Goal: Task Accomplishment & Management: Complete application form

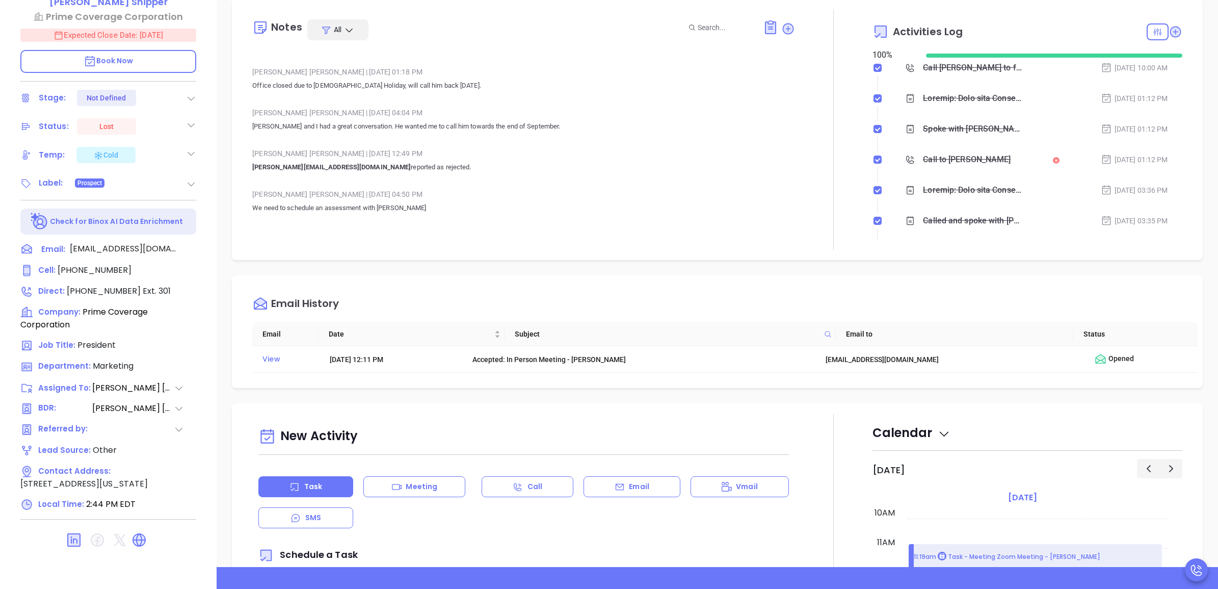
click at [594, 146] on div "Liz Cruz | Sep 6, 2023 12:49 PM" at bounding box center [523, 153] width 542 height 15
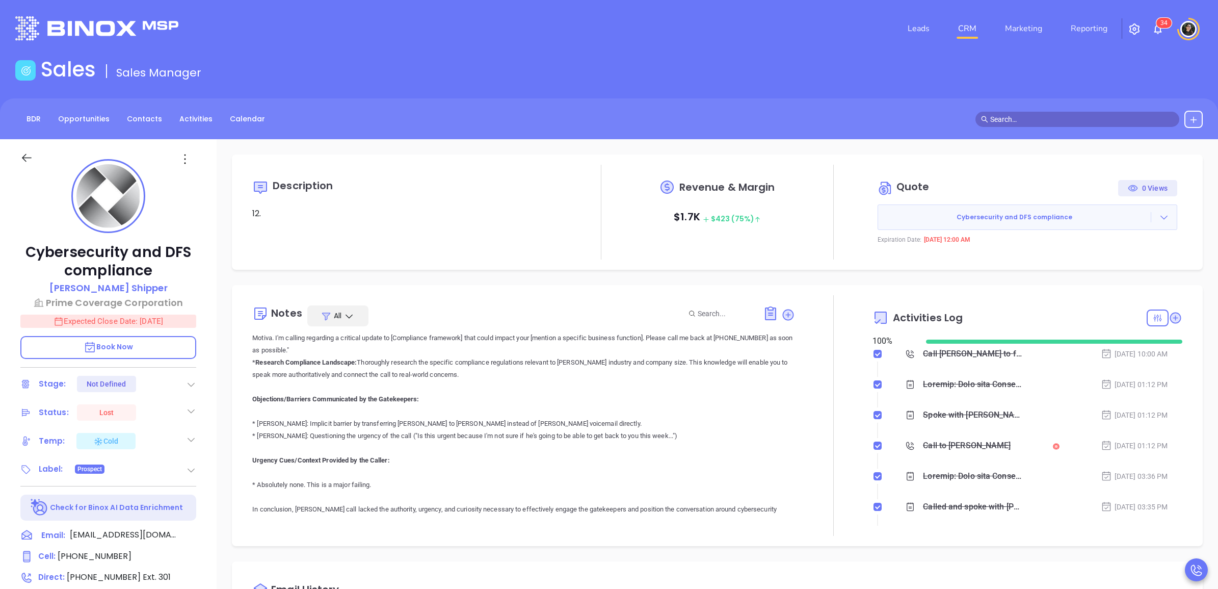
scroll to position [1401, 0]
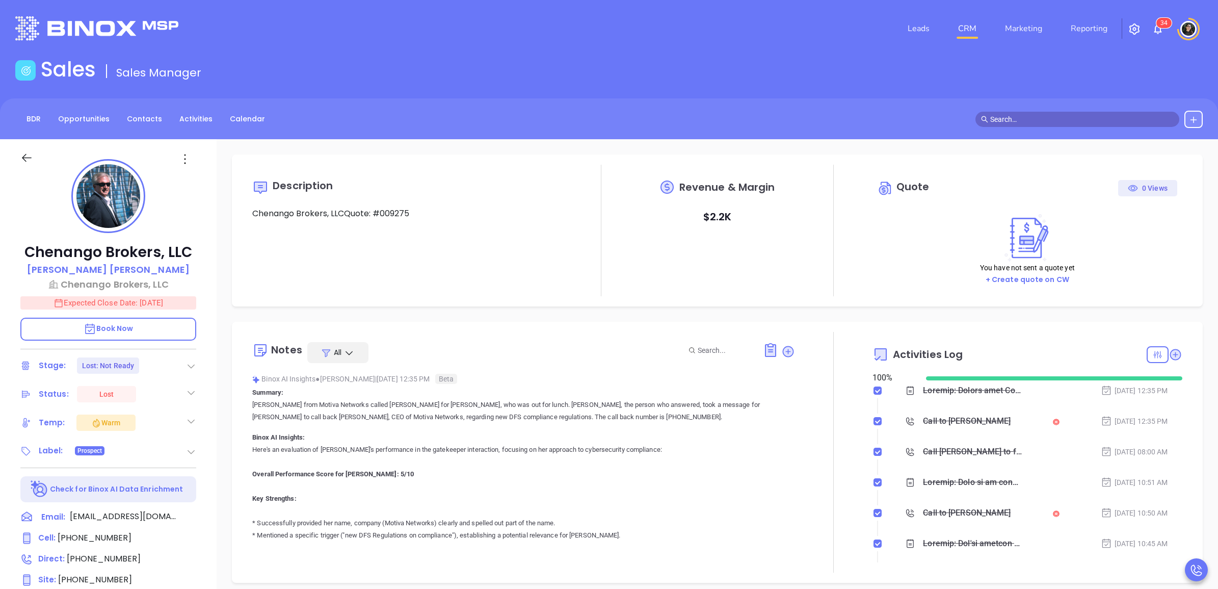
type input "[PERSON_NAME]"
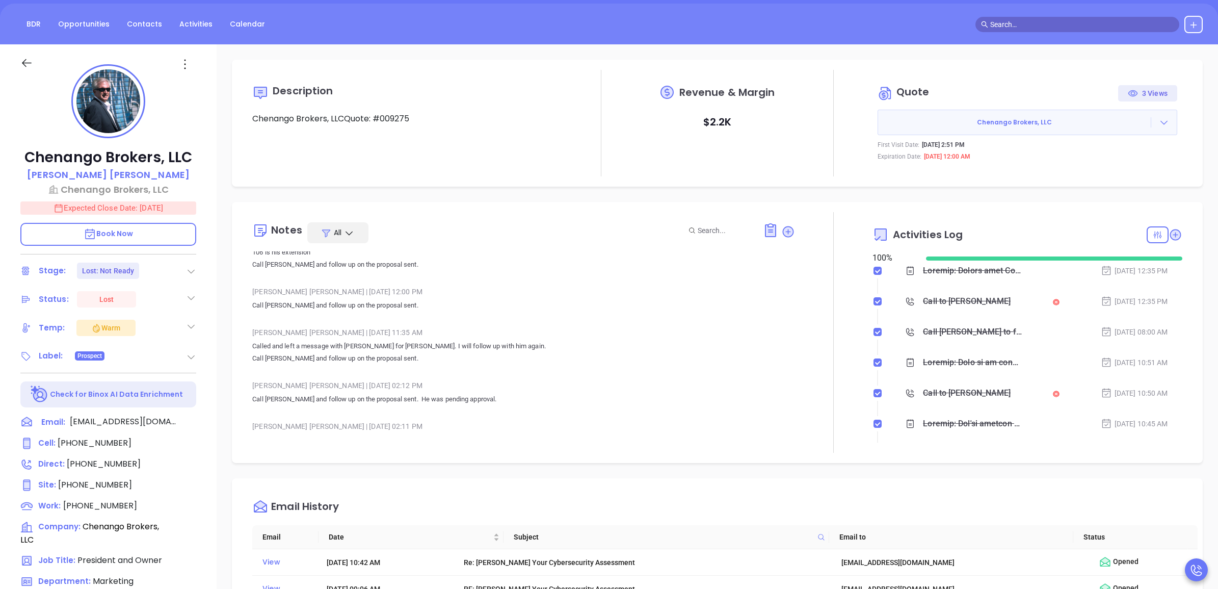
scroll to position [3121, 0]
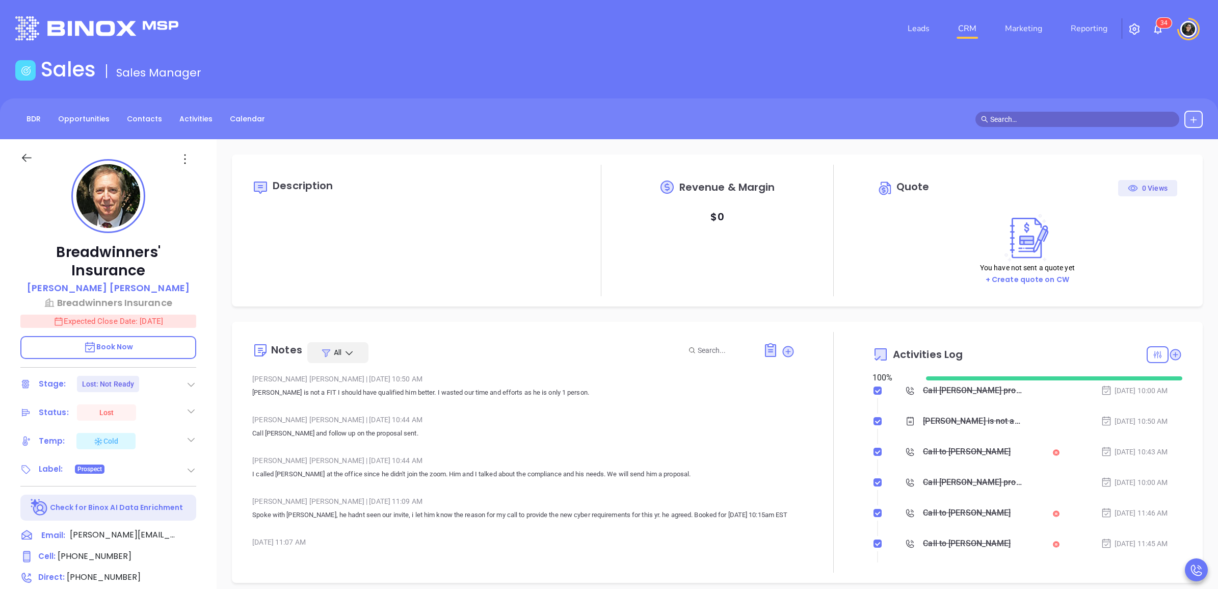
type input "[PERSON_NAME]"
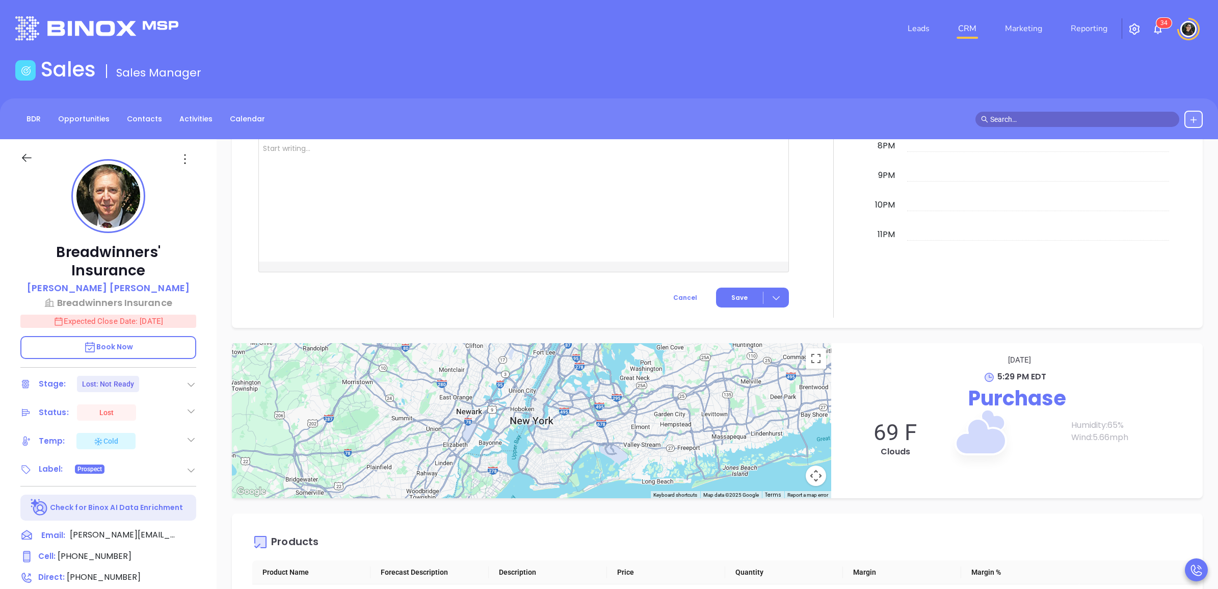
scroll to position [1198, 0]
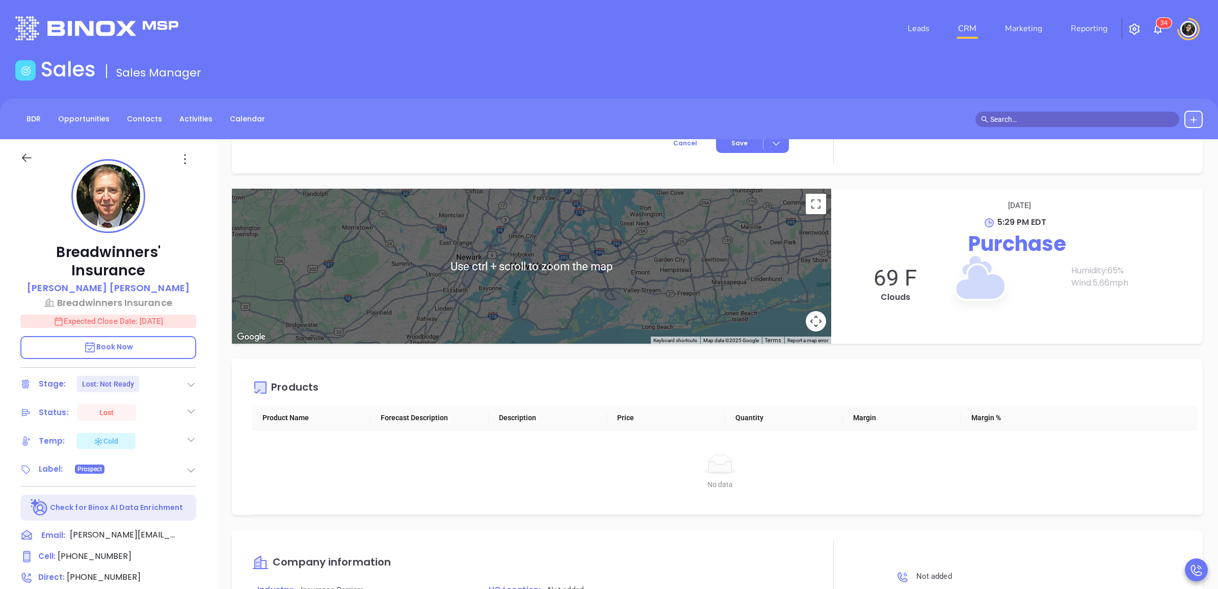
click at [277, 452] on div "No data No data" at bounding box center [720, 472] width 936 height 85
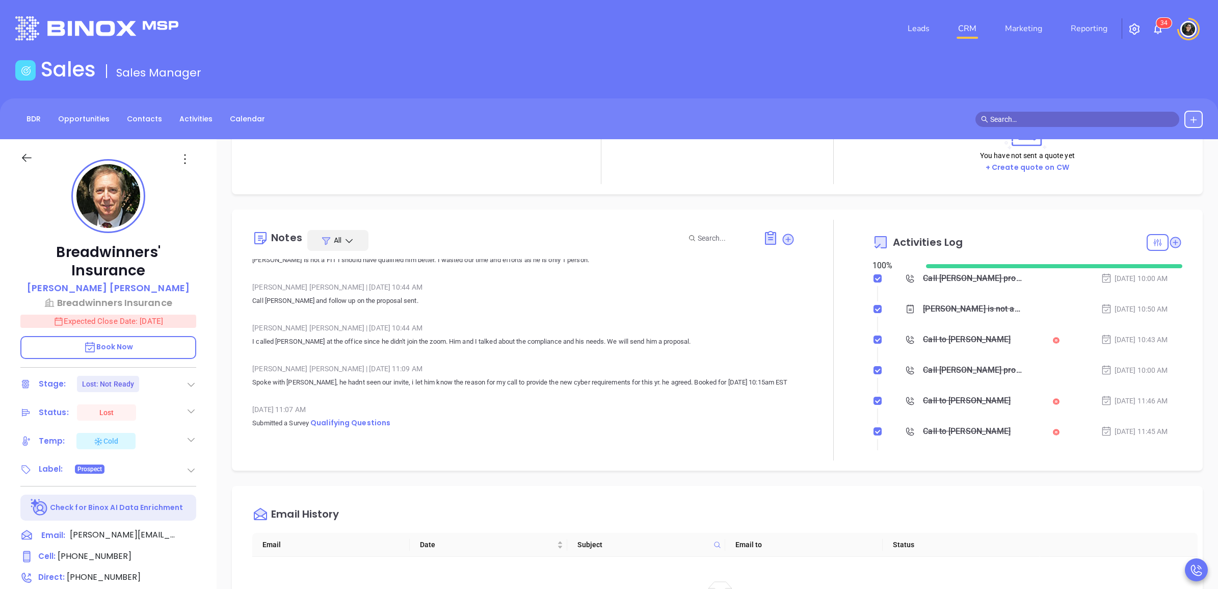
scroll to position [255, 0]
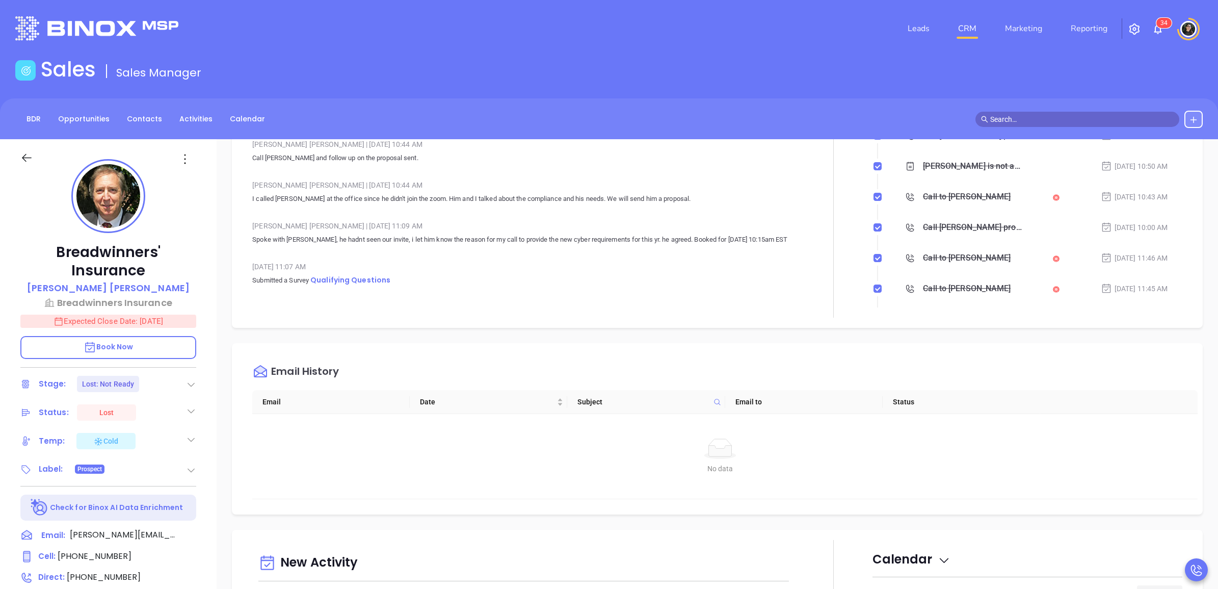
click at [368, 287] on div "Feb 27, 2025 11:07 AM Submitted a Survey Qualifying Questions" at bounding box center [523, 277] width 542 height 36
click at [368, 281] on span "Qualifying Questions" at bounding box center [350, 280] width 80 height 10
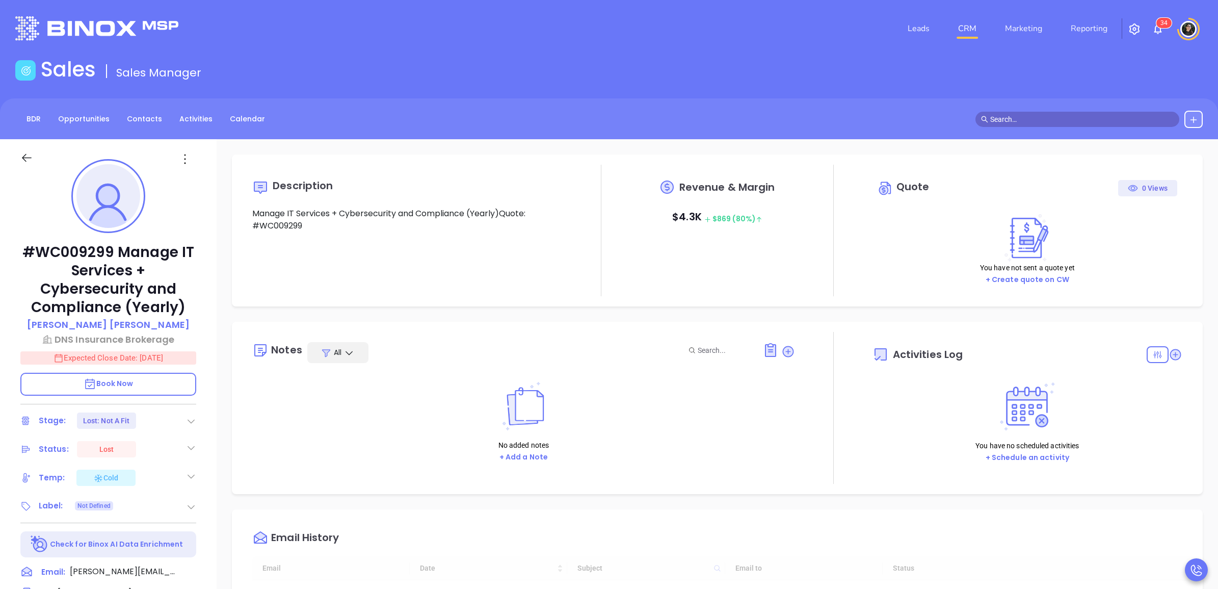
type input "[DATE]"
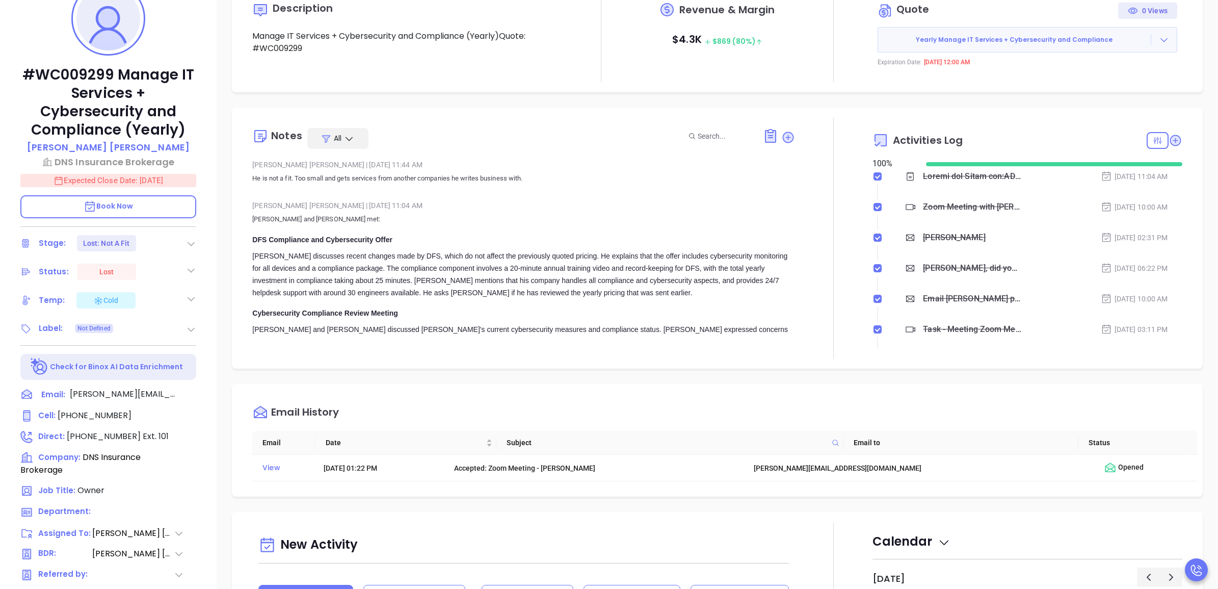
scroll to position [299, 0]
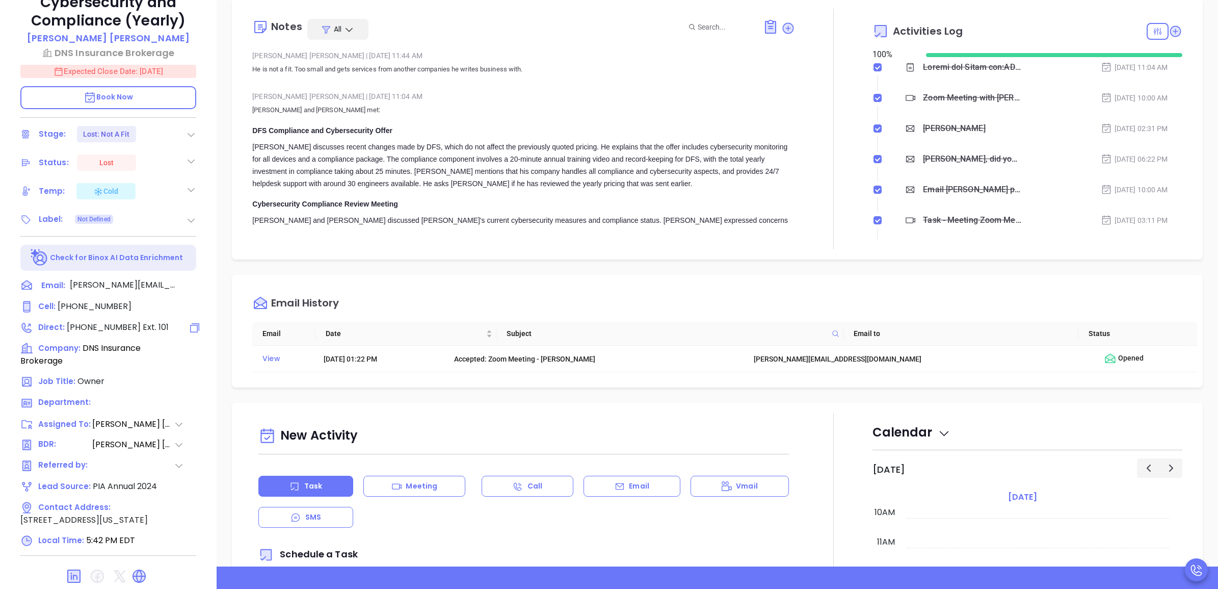
type input "[PERSON_NAME]"
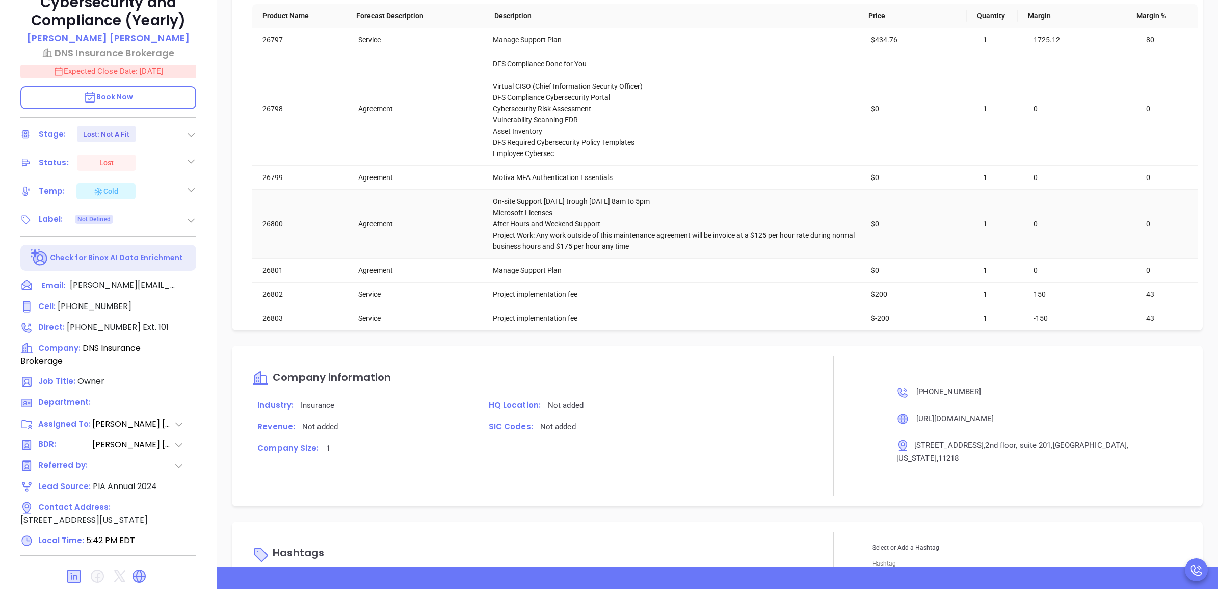
scroll to position [1301, 0]
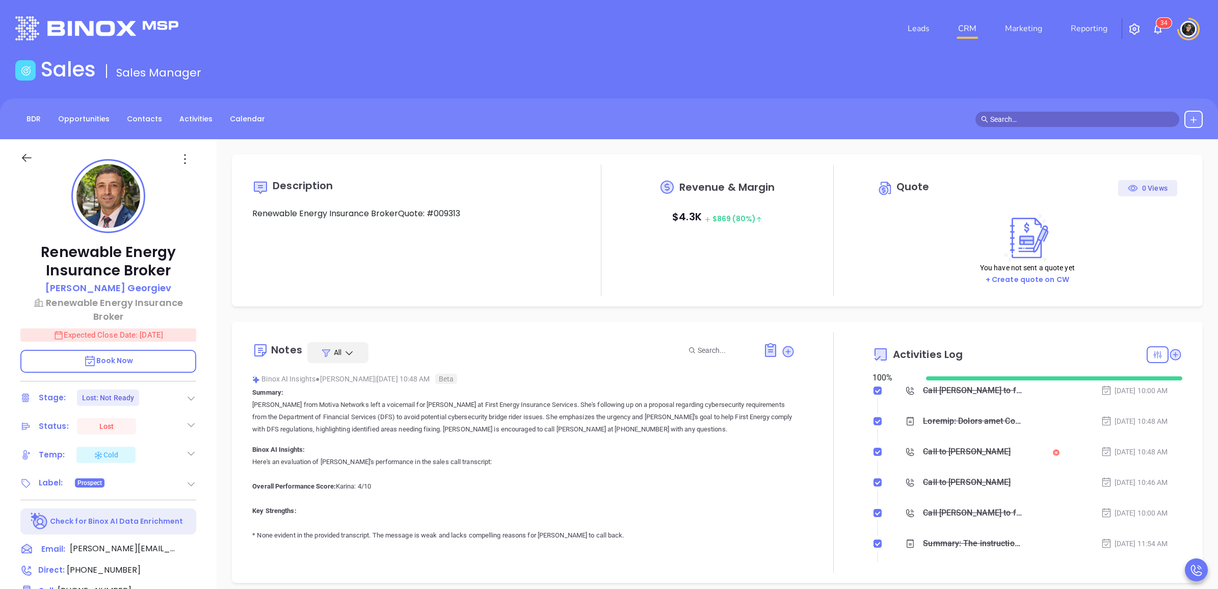
type input "[DATE]"
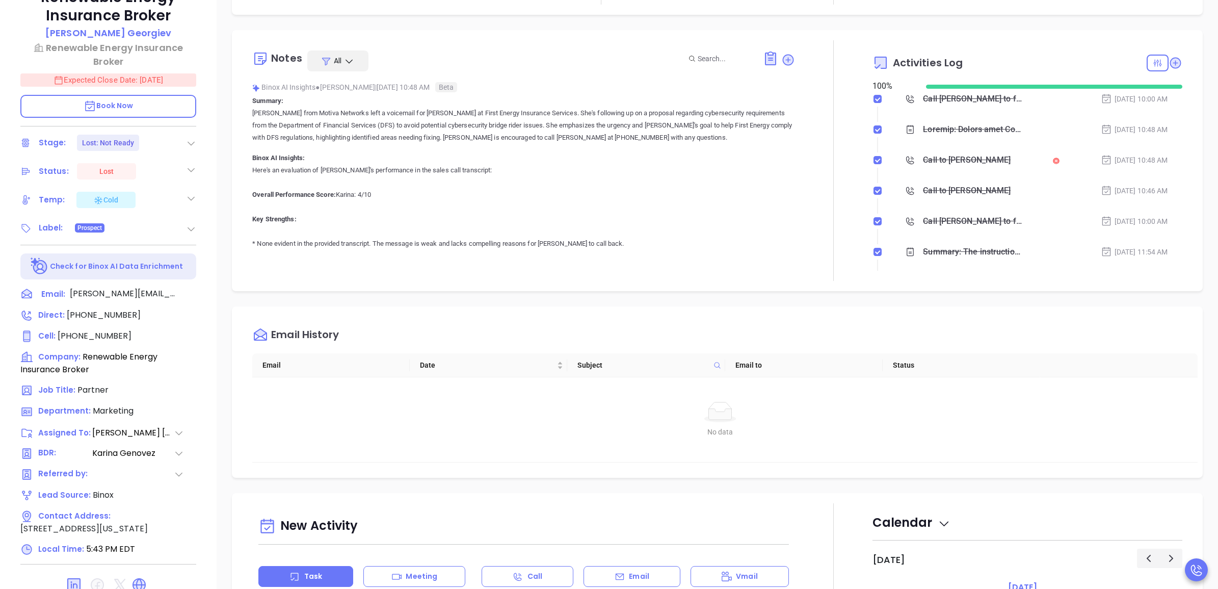
type input "[PERSON_NAME]"
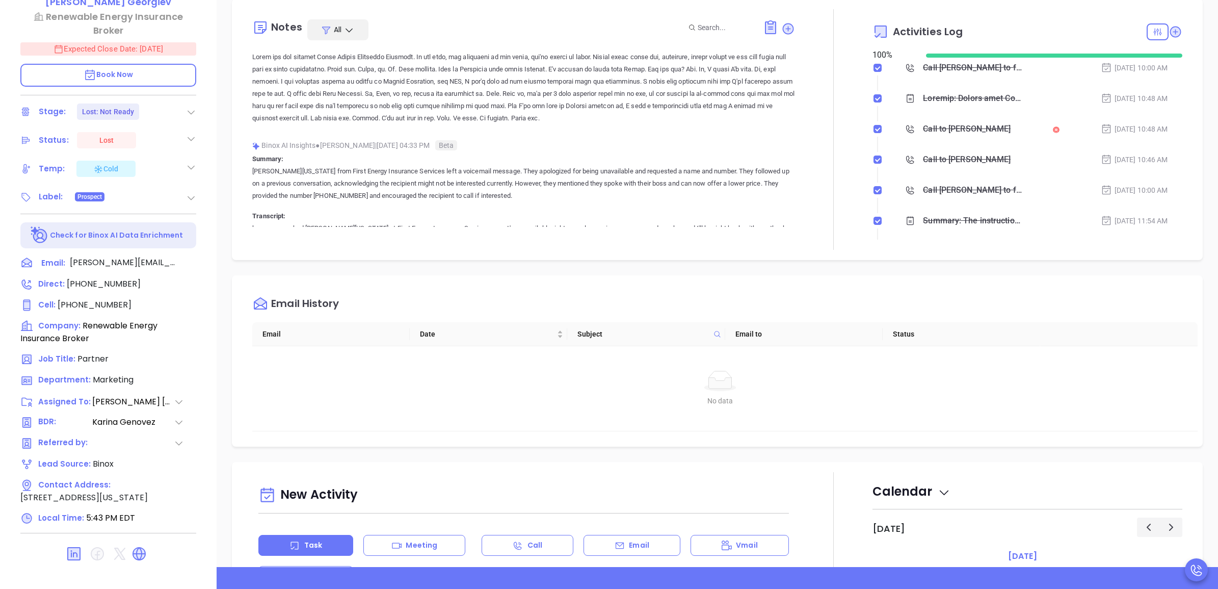
scroll to position [6624, 0]
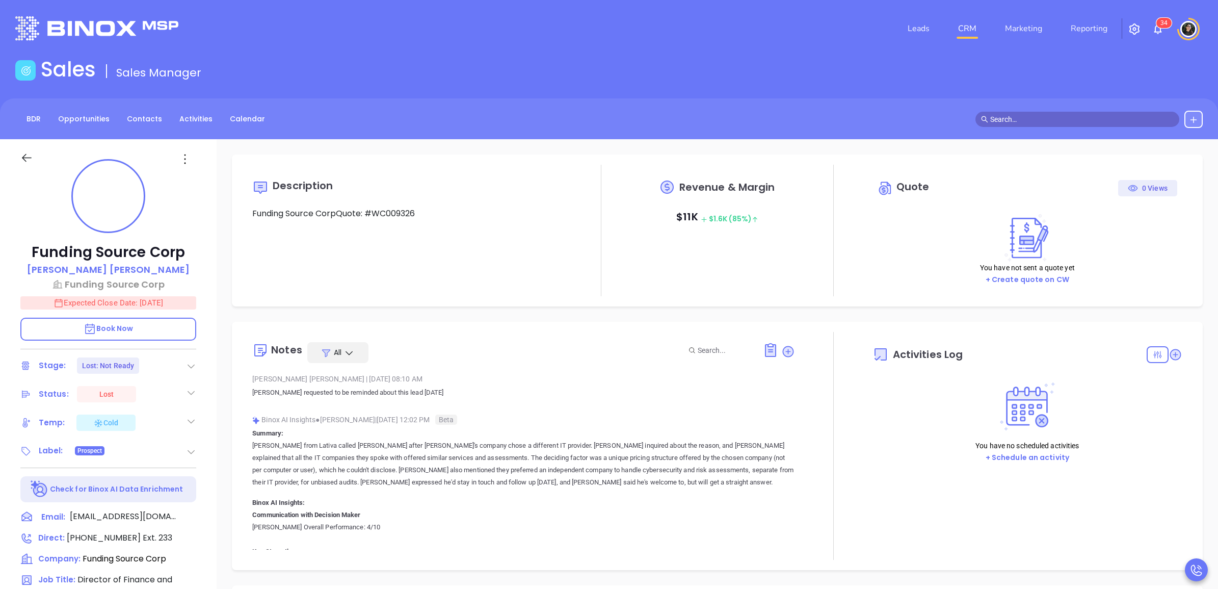
type input "[DATE]"
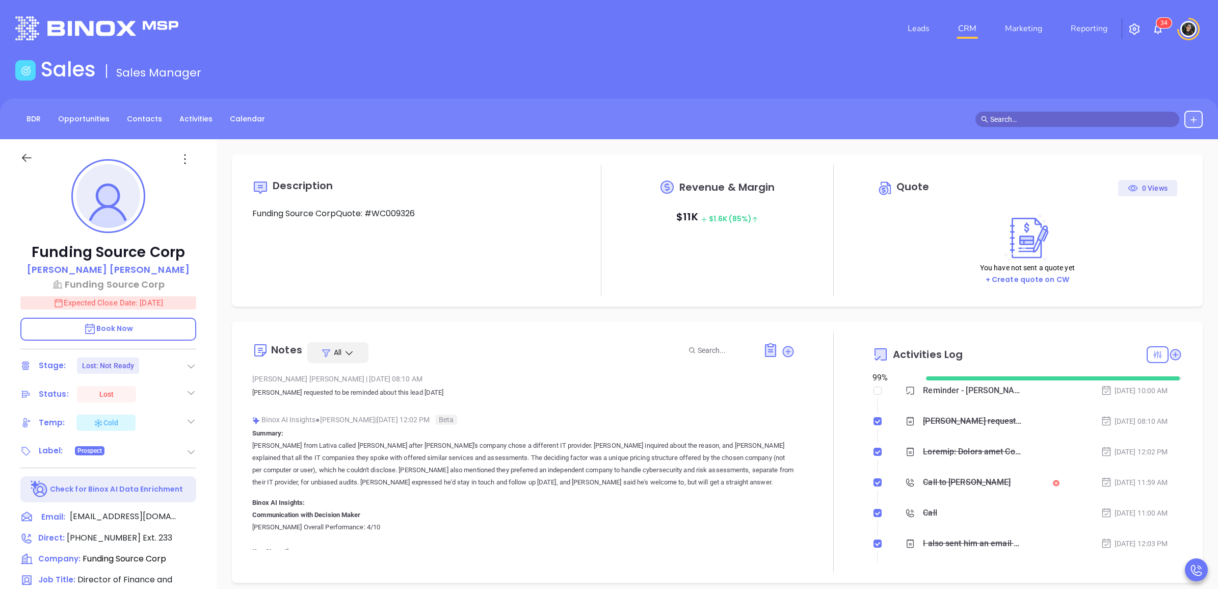
scroll to position [296, 0]
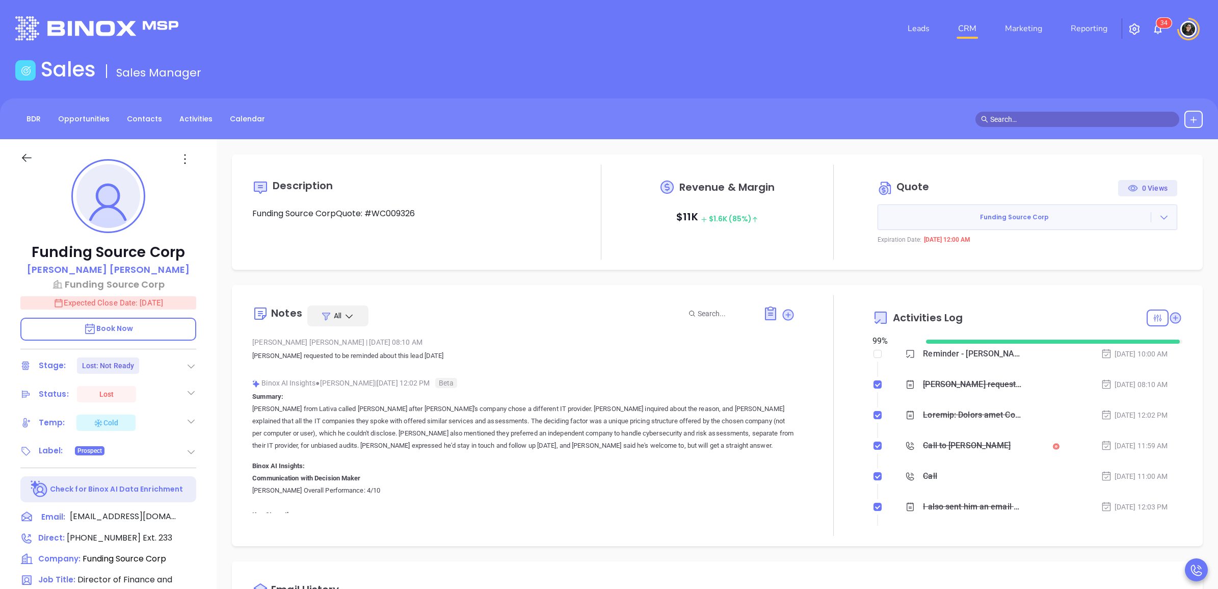
type input "[PERSON_NAME]"
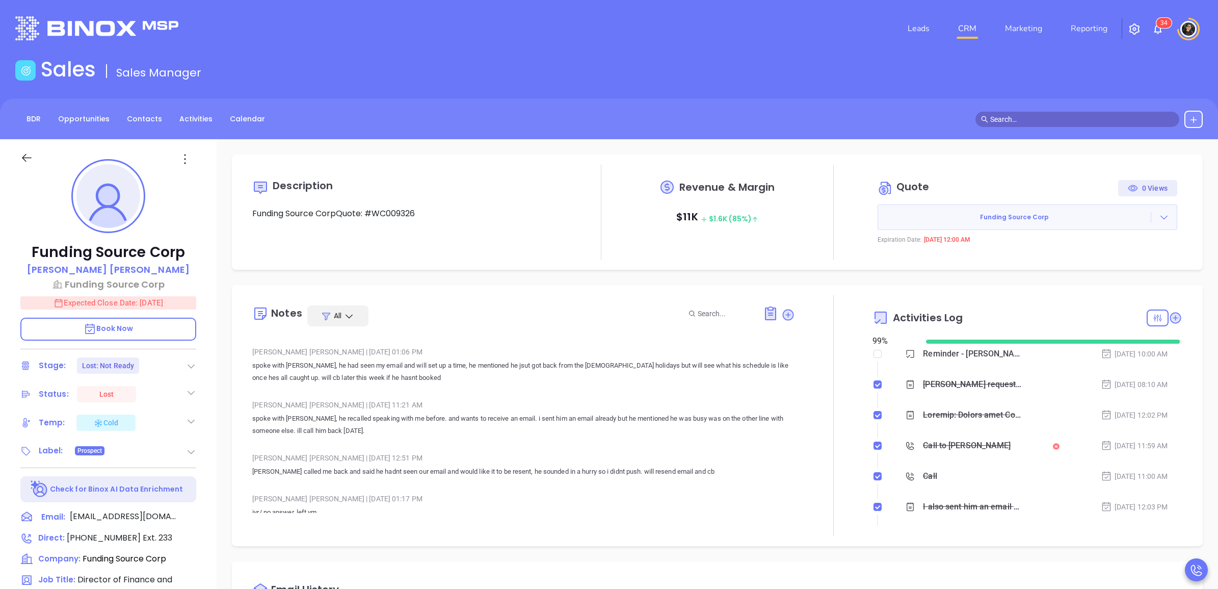
scroll to position [7850, 0]
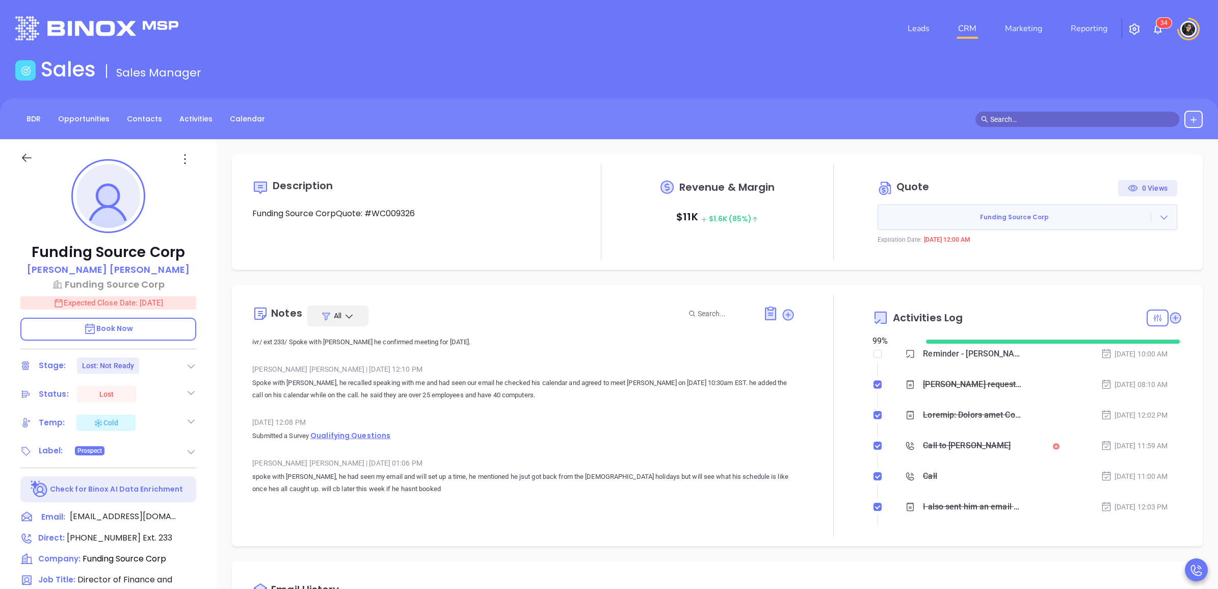
click at [357, 440] on span "Qualifying Questions" at bounding box center [350, 435] width 80 height 10
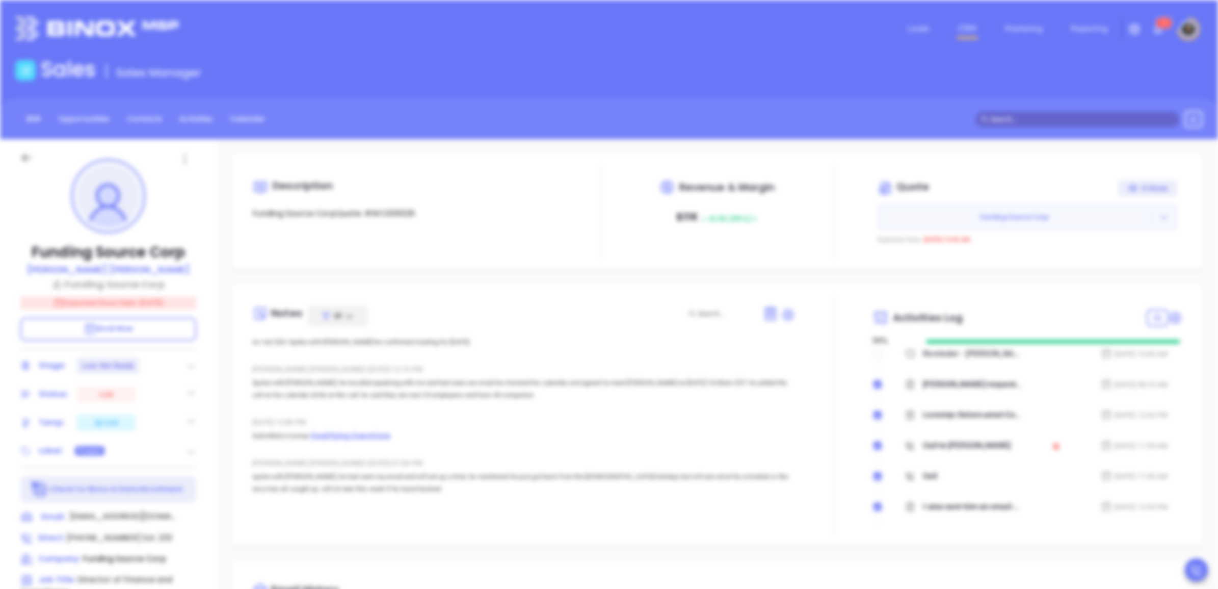
type input "Yes"
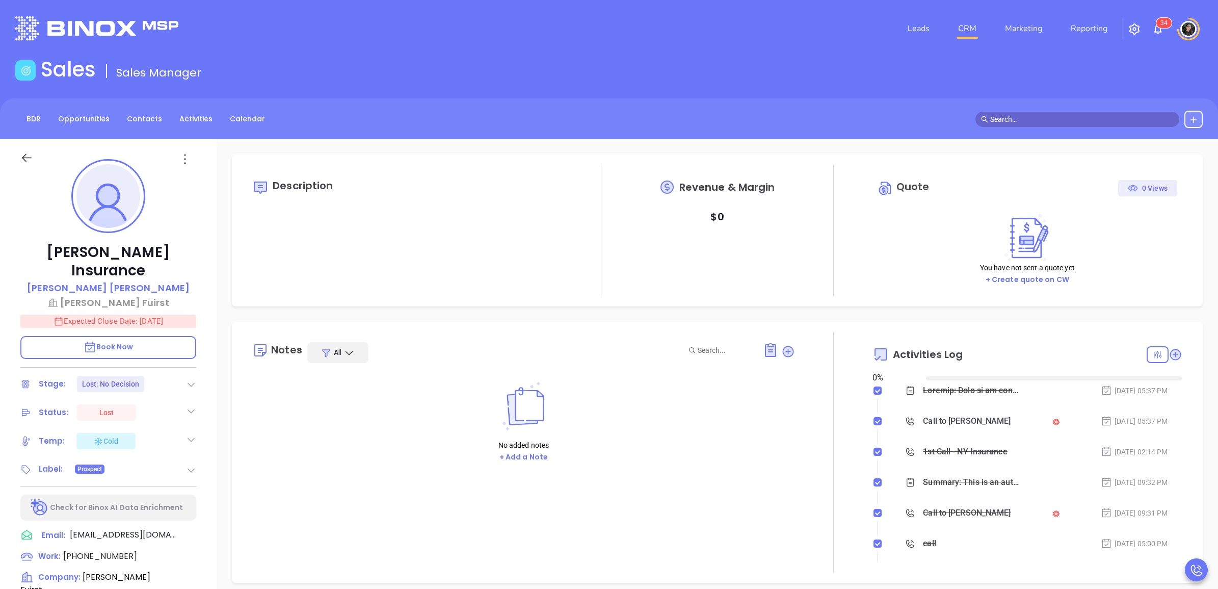
type input "[DATE]"
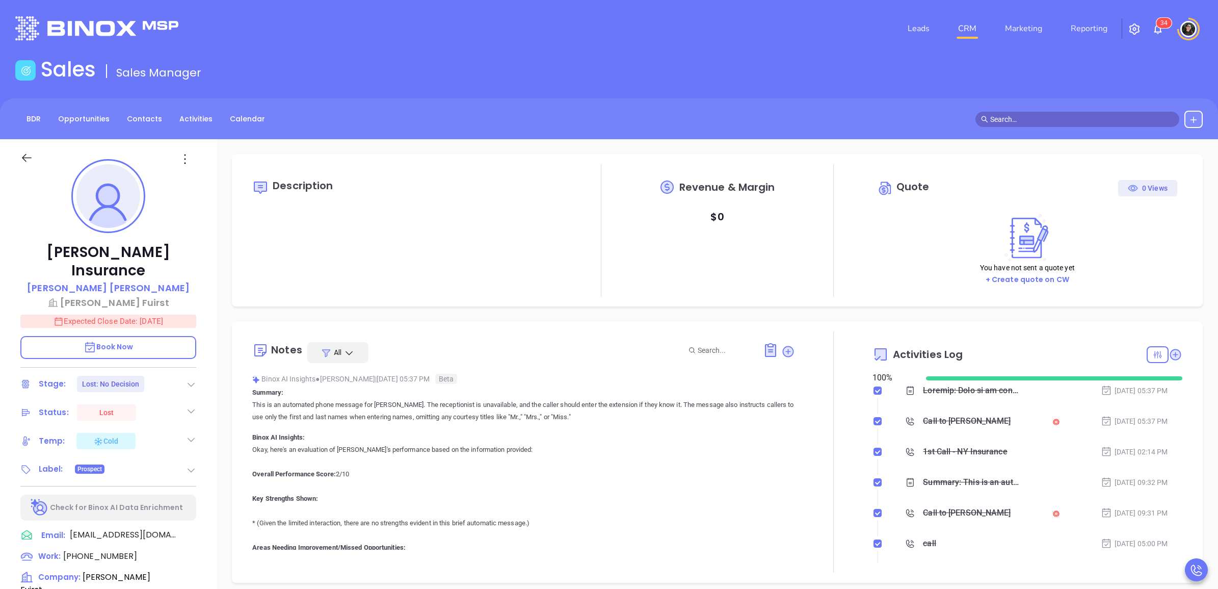
scroll to position [296, 0]
type input "[PERSON_NAME]"
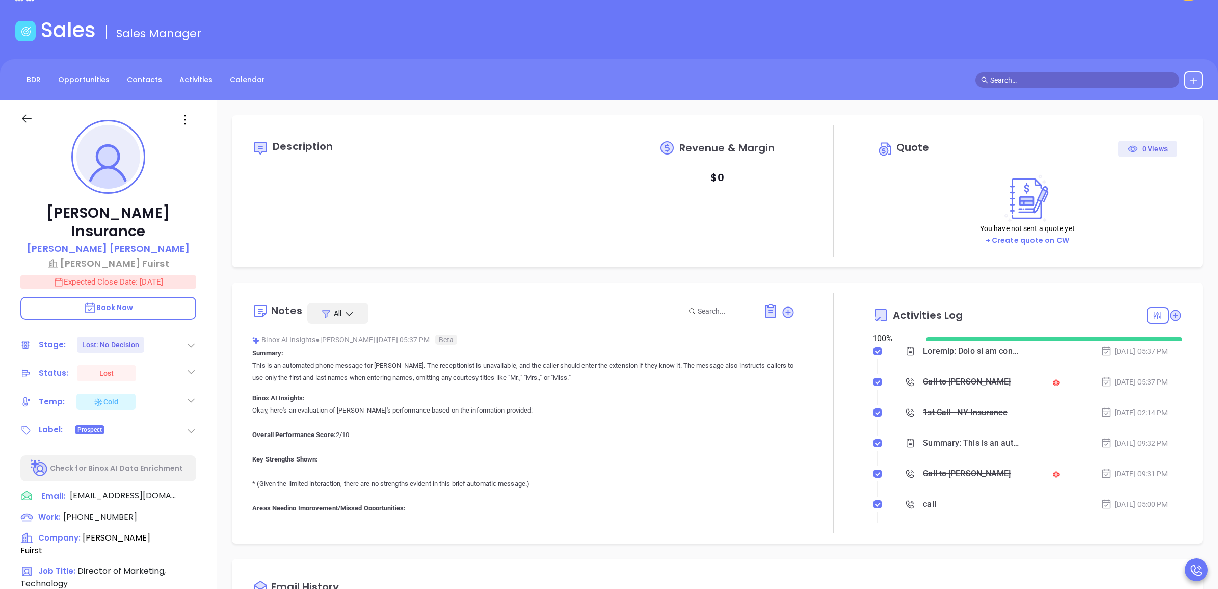
scroll to position [0, 0]
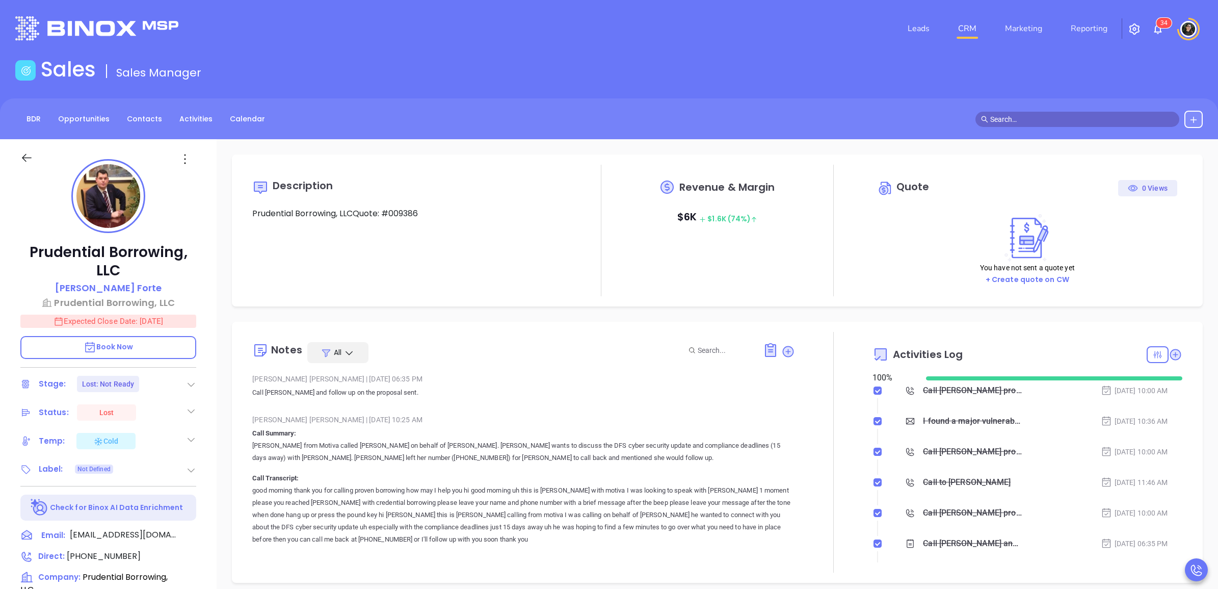
type input "[DATE]"
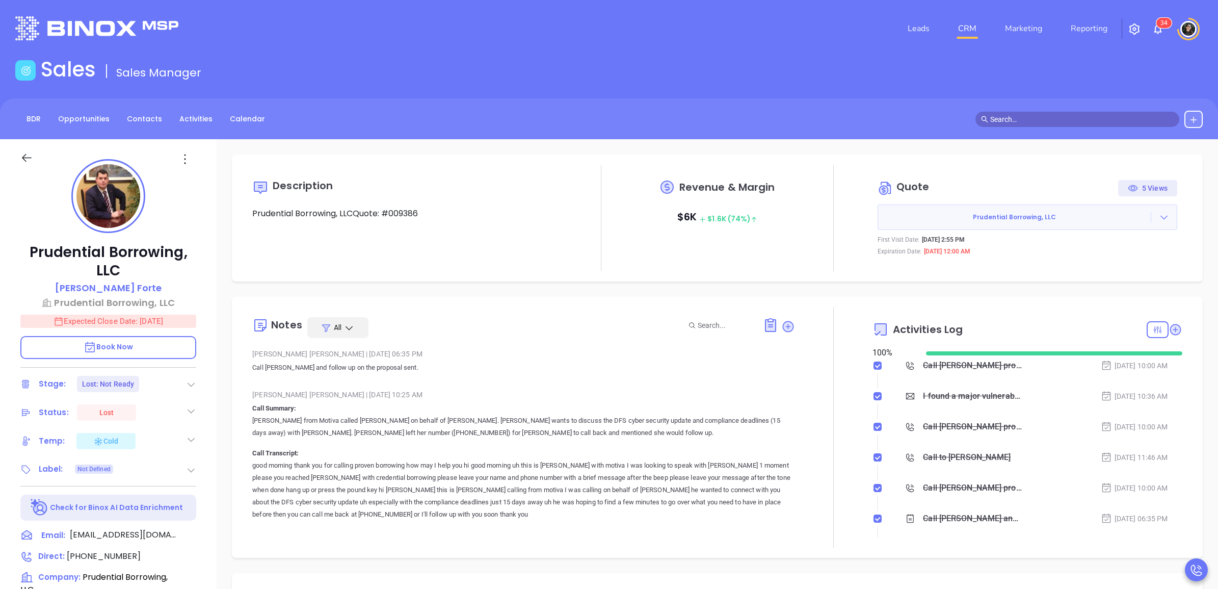
type input "[PERSON_NAME]"
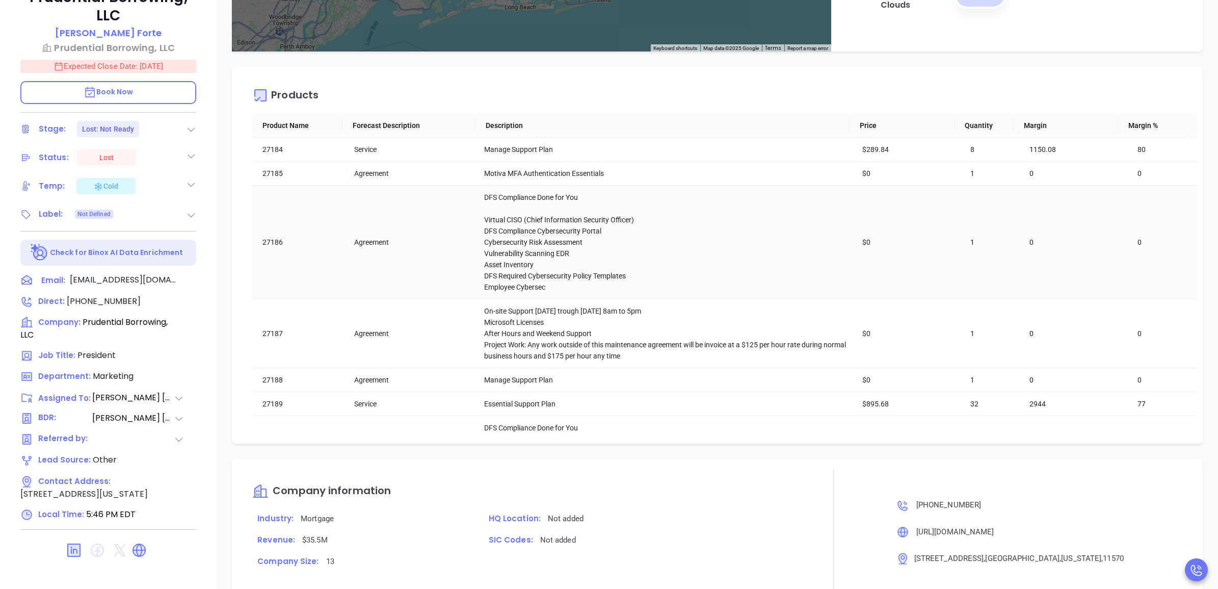
scroll to position [1394, 0]
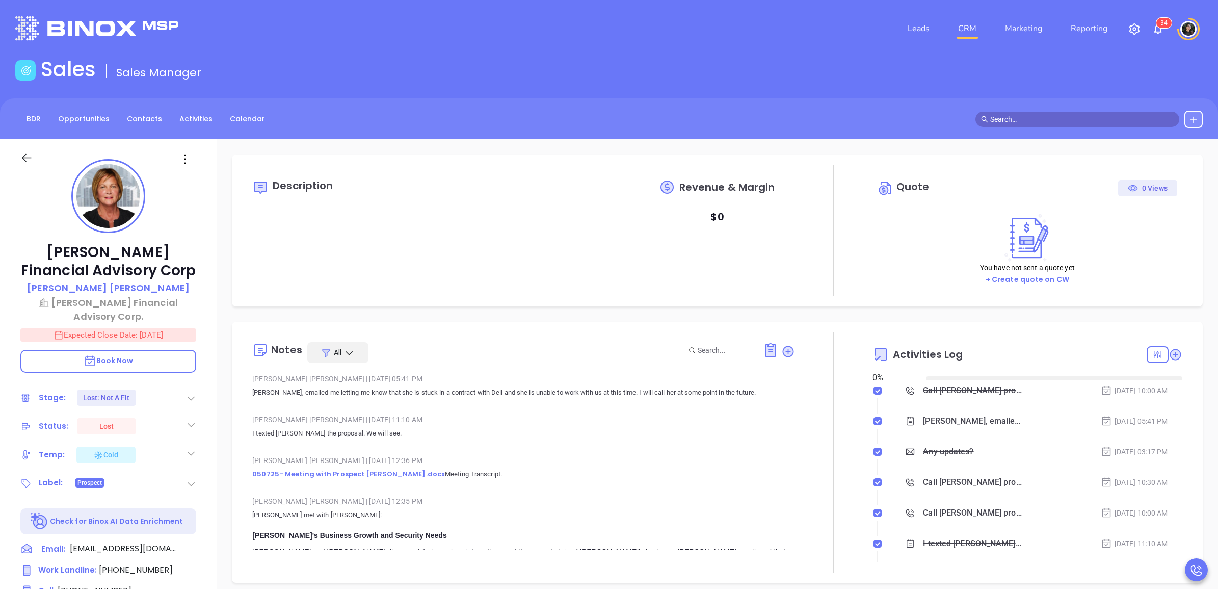
type input "[DATE]"
type input "[PERSON_NAME]"
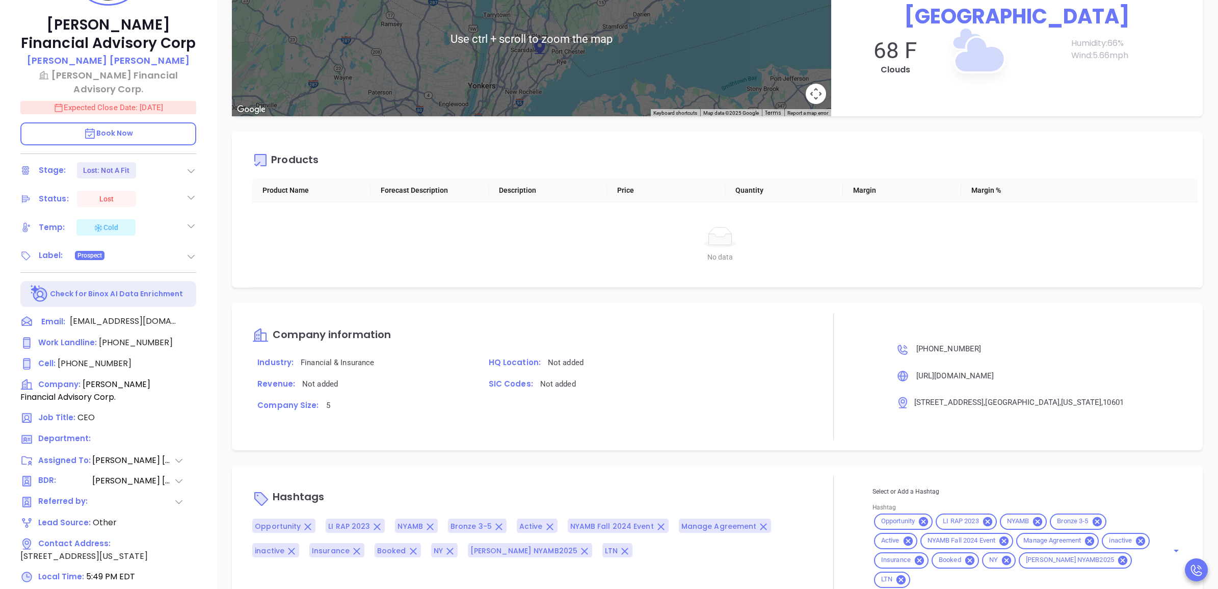
scroll to position [286, 0]
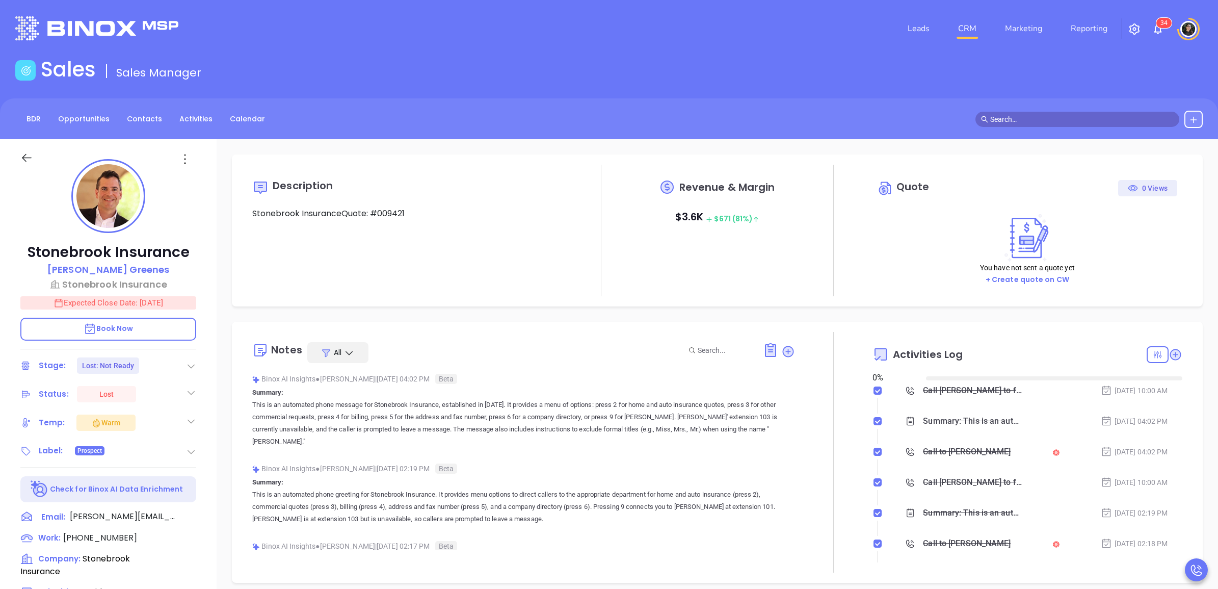
type input "[DATE]"
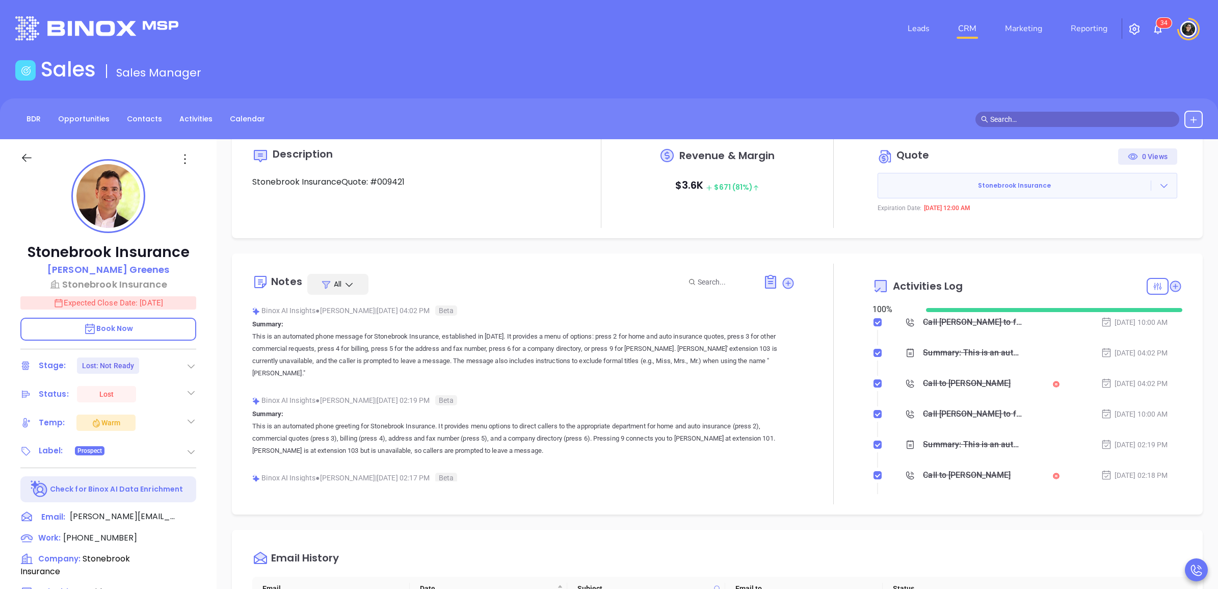
scroll to position [64, 0]
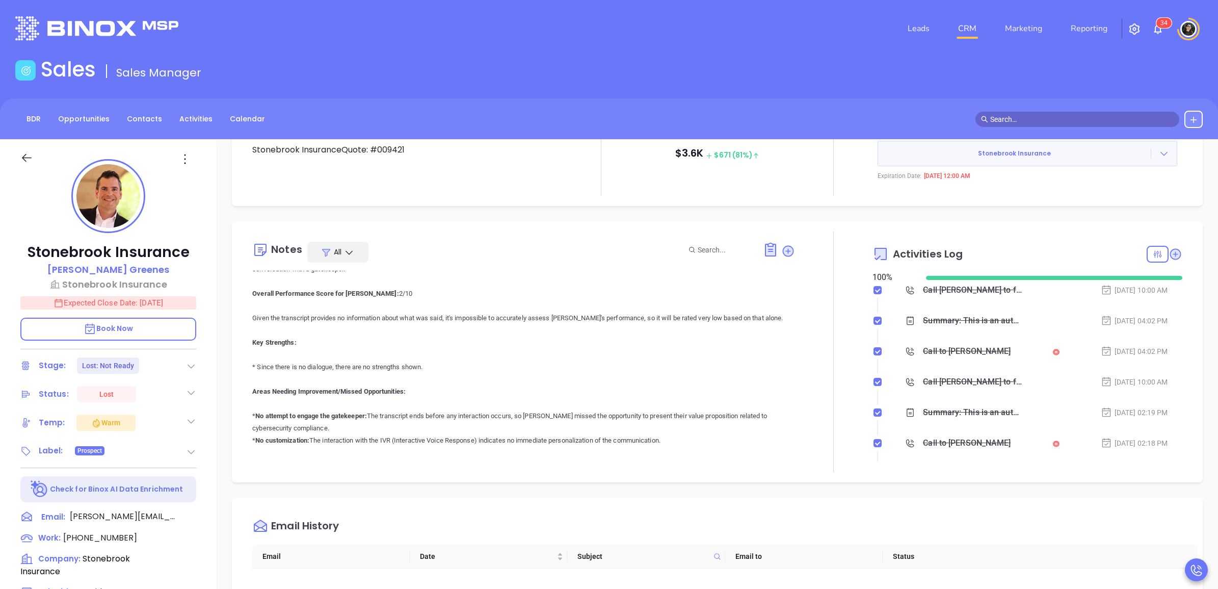
type input "[PERSON_NAME]"
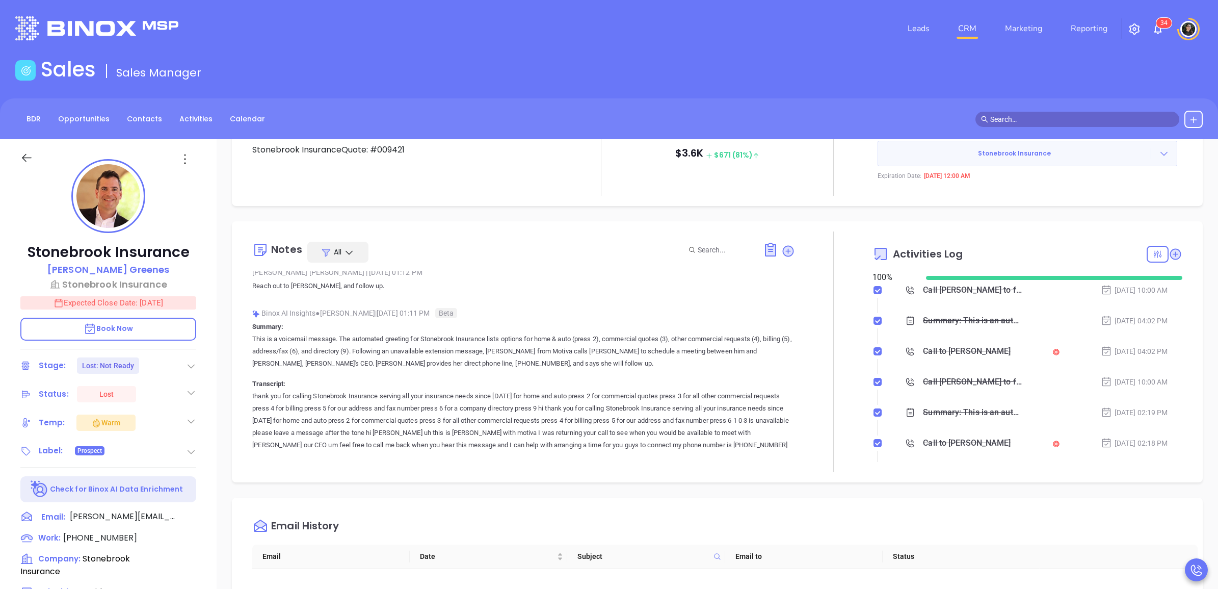
scroll to position [4077, 0]
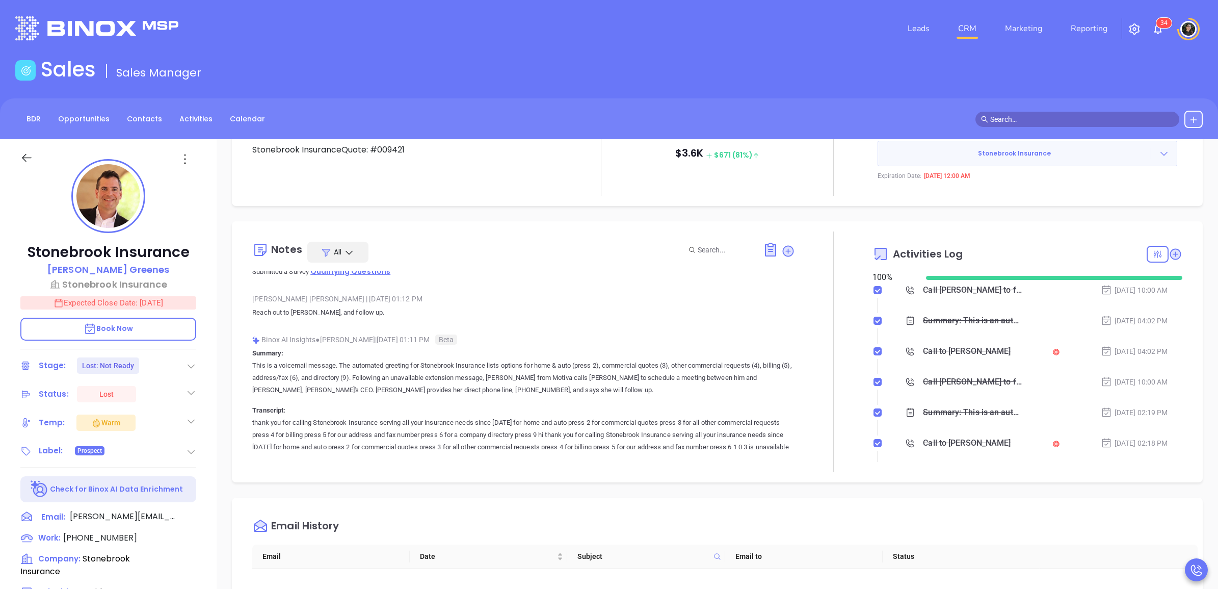
click at [348, 276] on span "Qualifying Questions" at bounding box center [350, 271] width 80 height 10
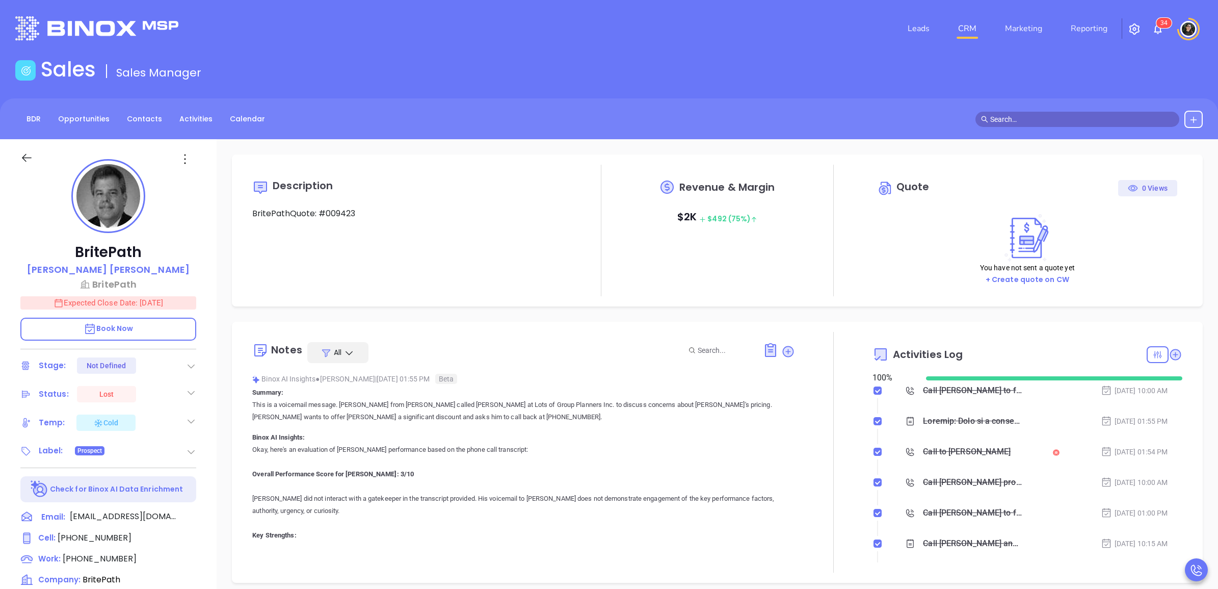
type input "[PERSON_NAME]"
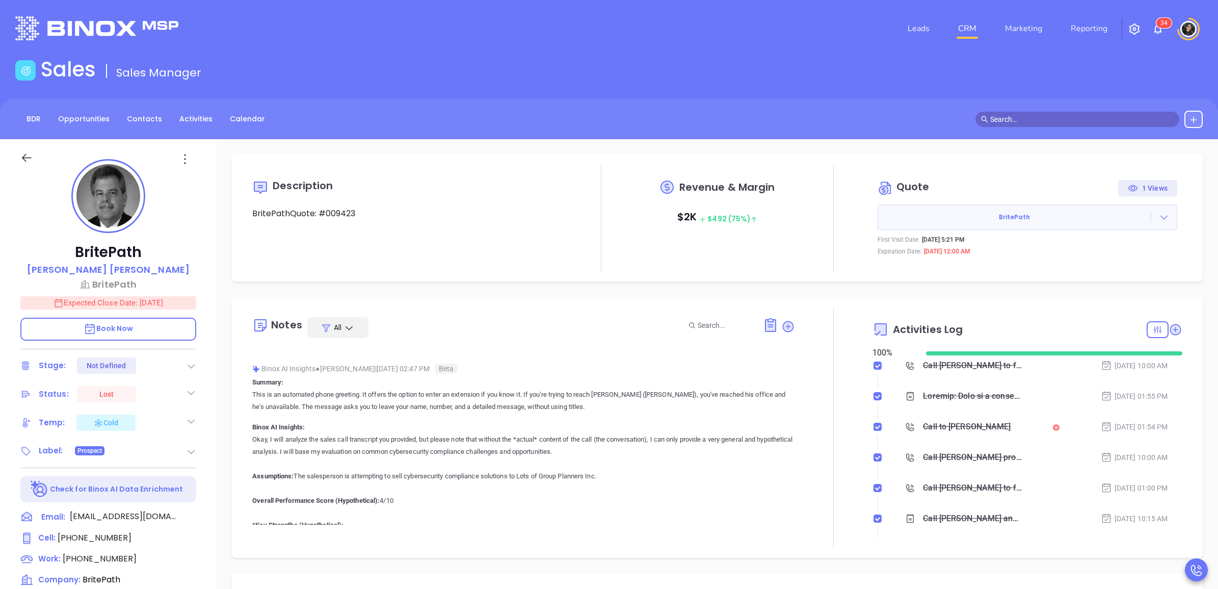
scroll to position [4905, 0]
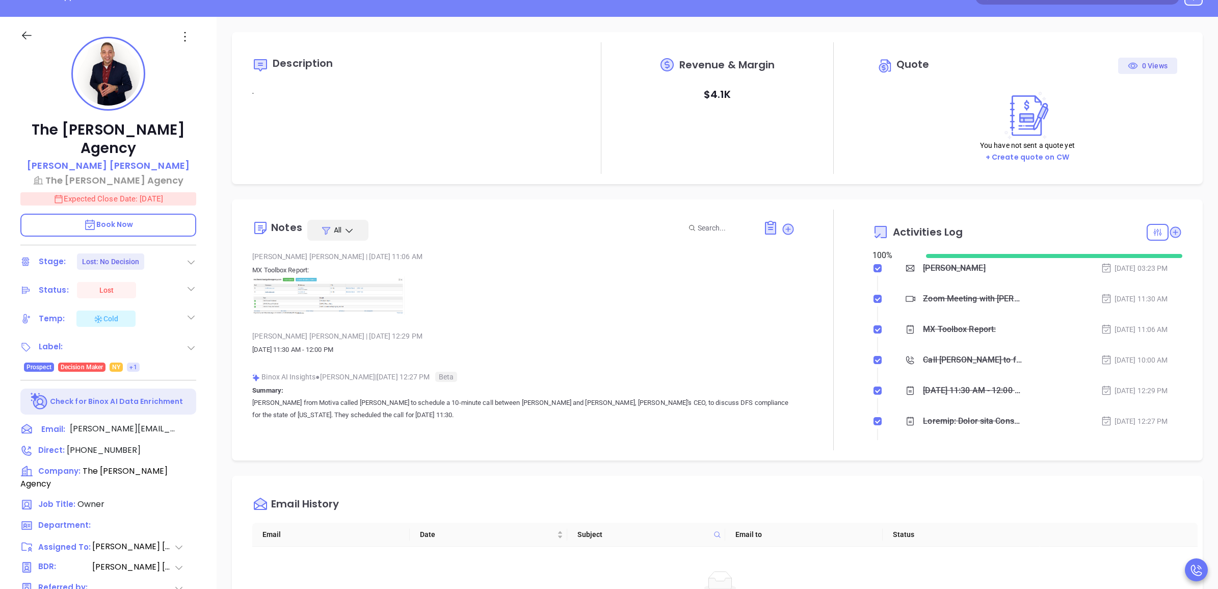
scroll to position [127, 0]
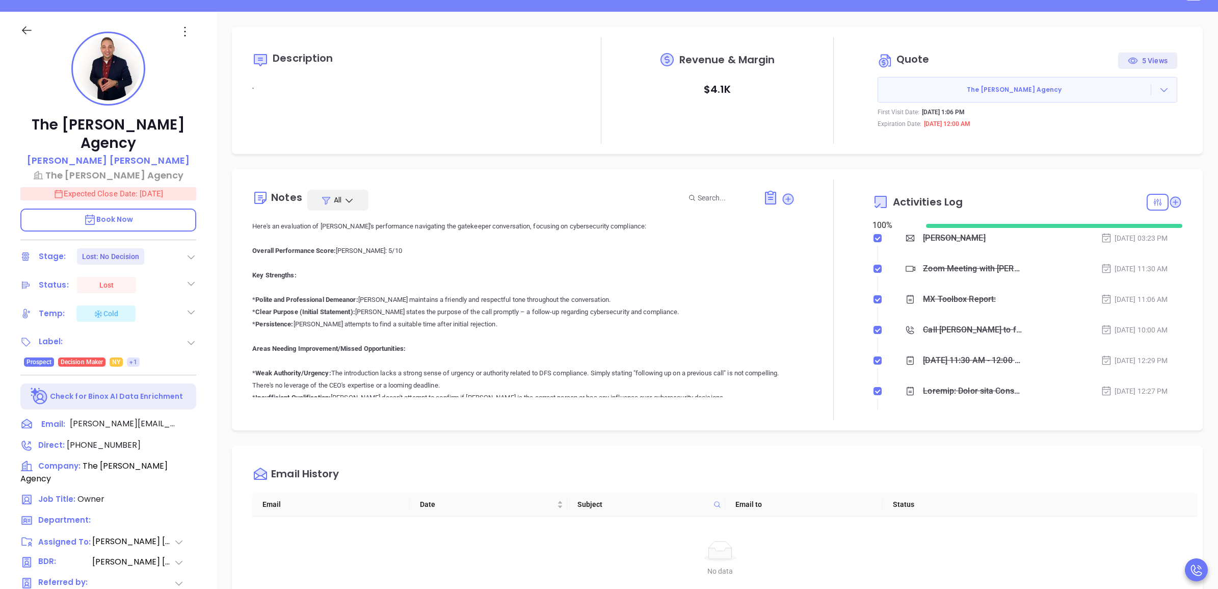
type input "[PERSON_NAME]"
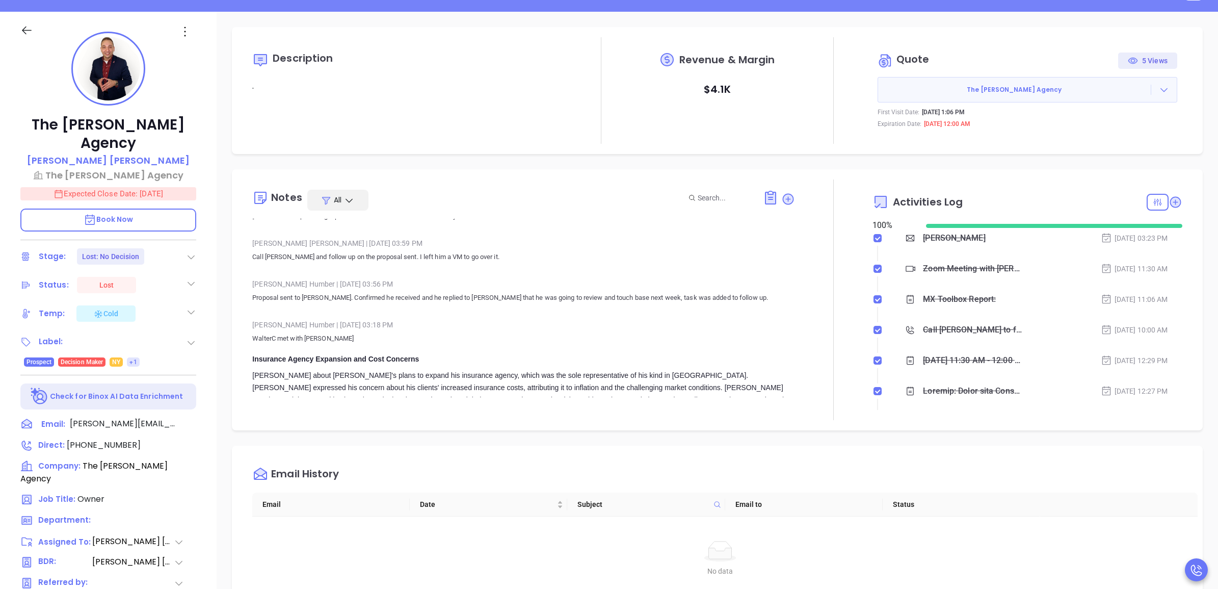
scroll to position [2357, 0]
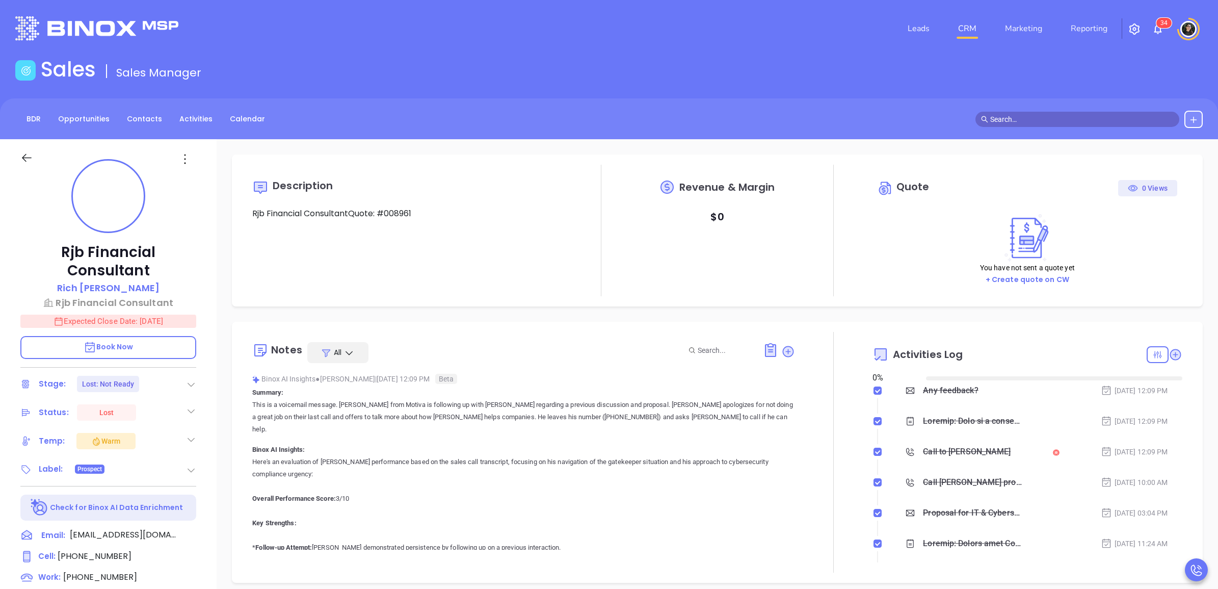
type input "[DATE]"
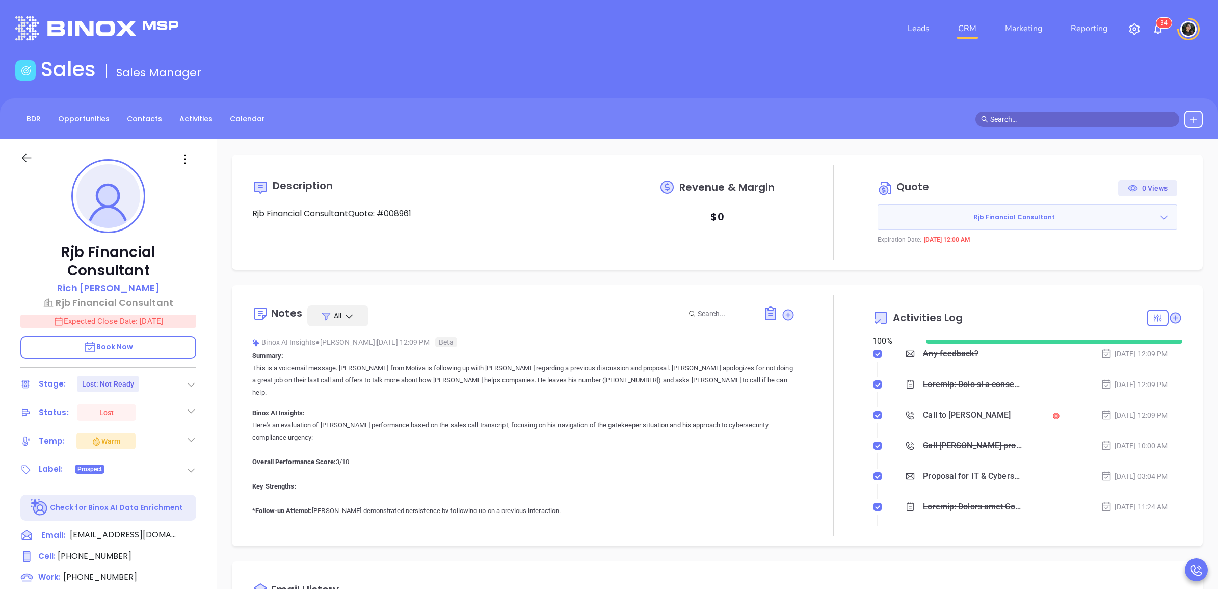
type input "[PERSON_NAME]"
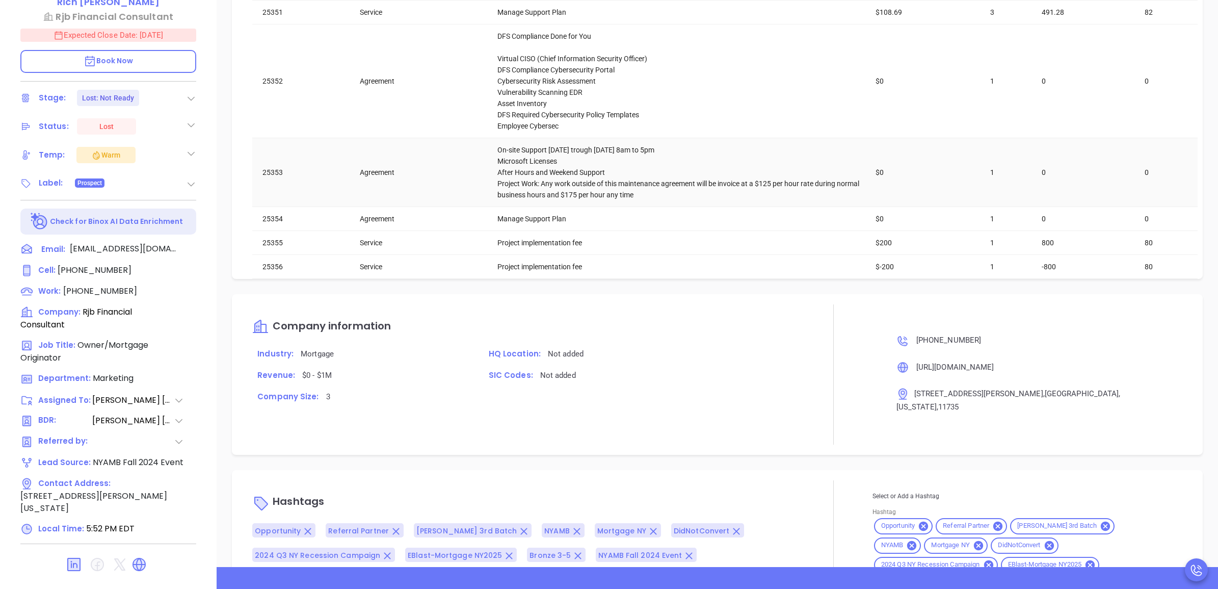
scroll to position [1338, 0]
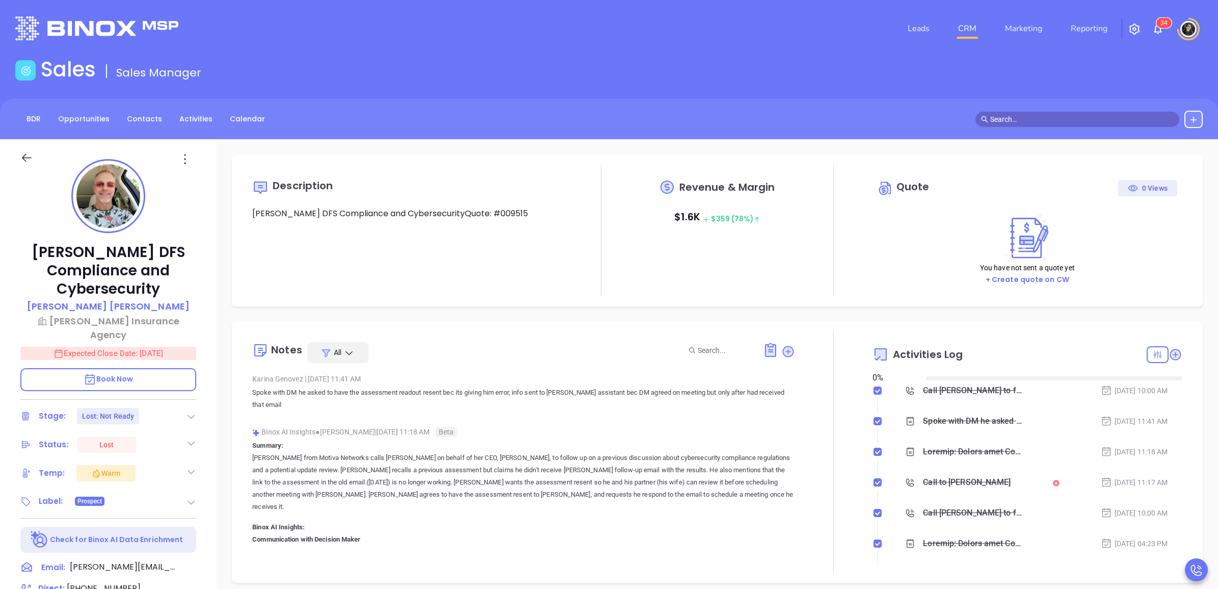
type input "[DATE]"
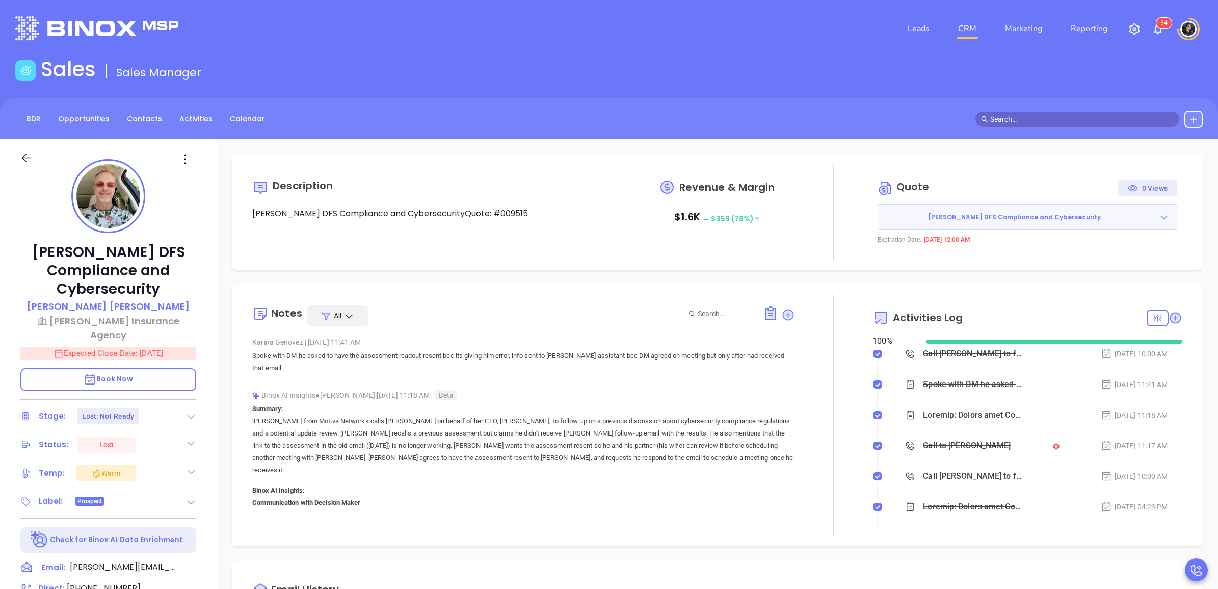
type input "[PERSON_NAME]"
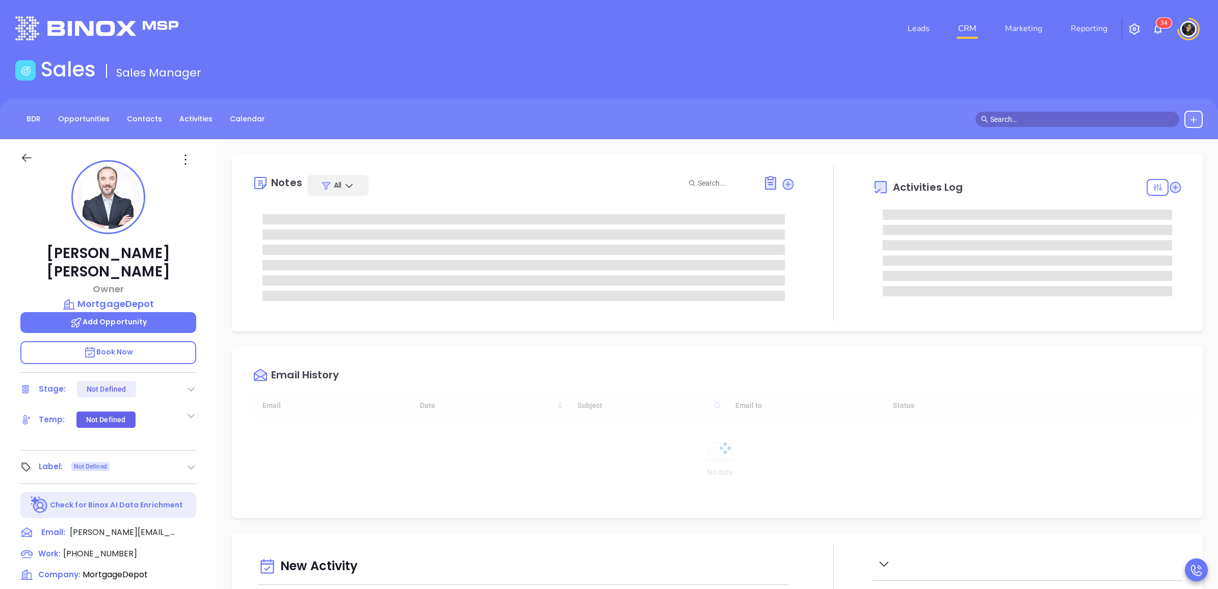
type input "[DATE]"
type input "[PERSON_NAME]"
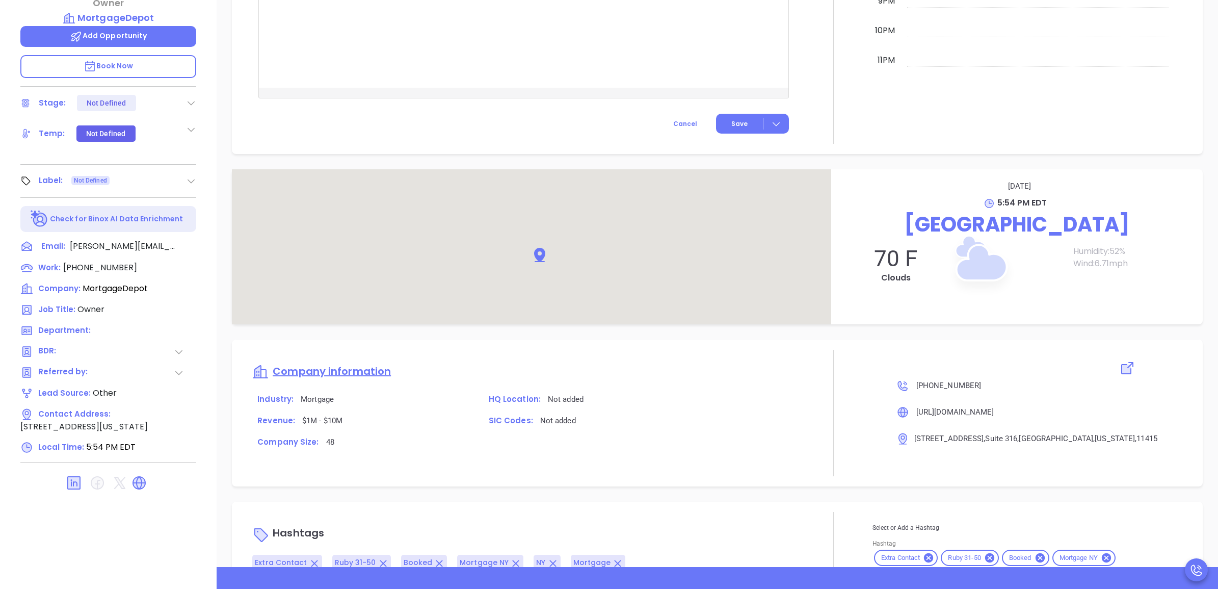
scroll to position [821, 0]
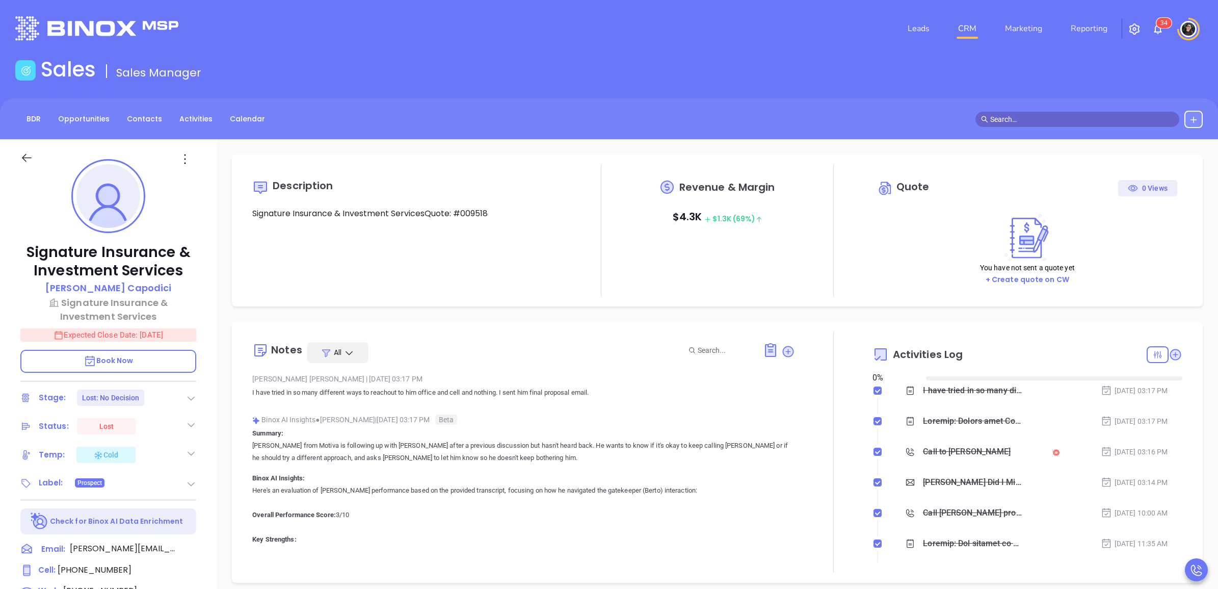
type input "[DATE]"
type input "[PERSON_NAME]"
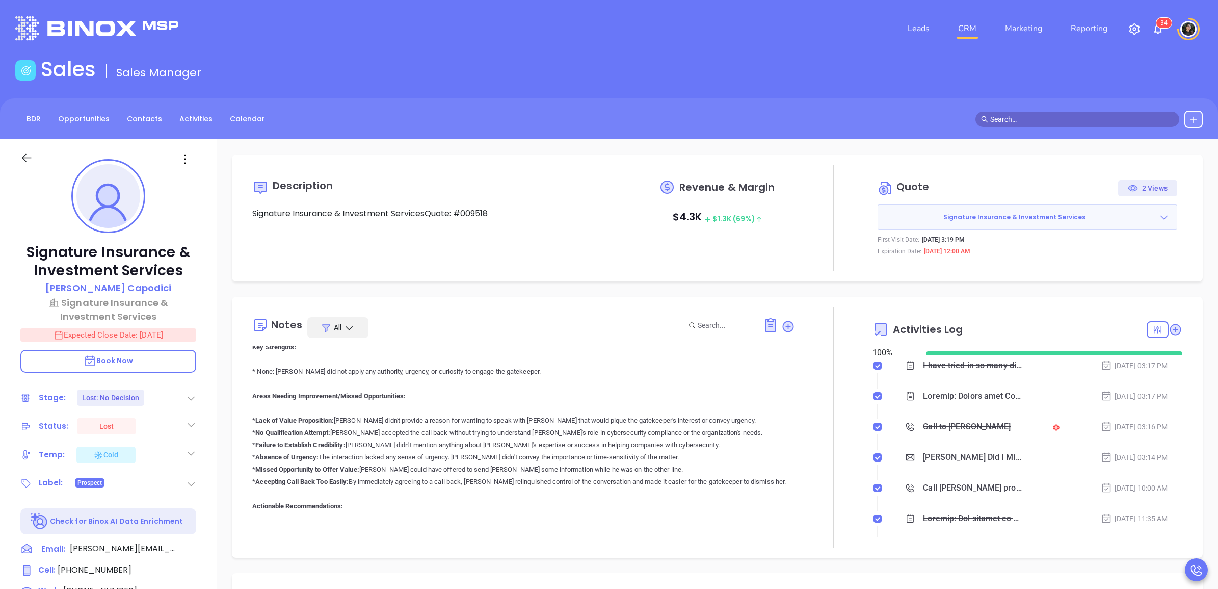
scroll to position [6242, 0]
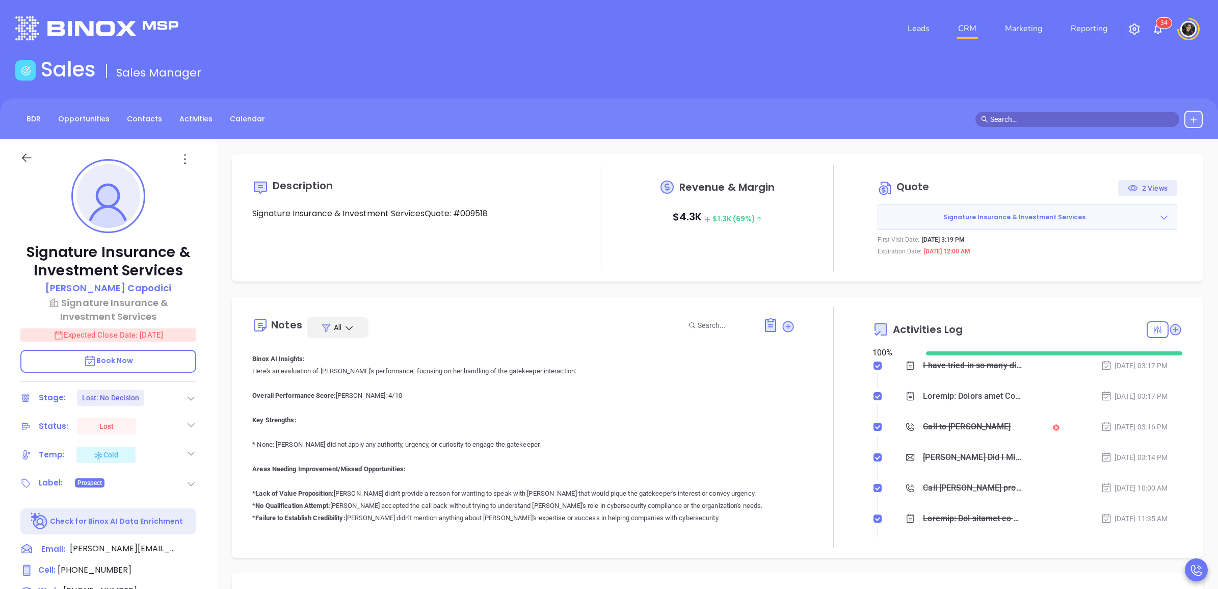
click at [385, 278] on span "Qualifying Questions" at bounding box center [350, 273] width 80 height 10
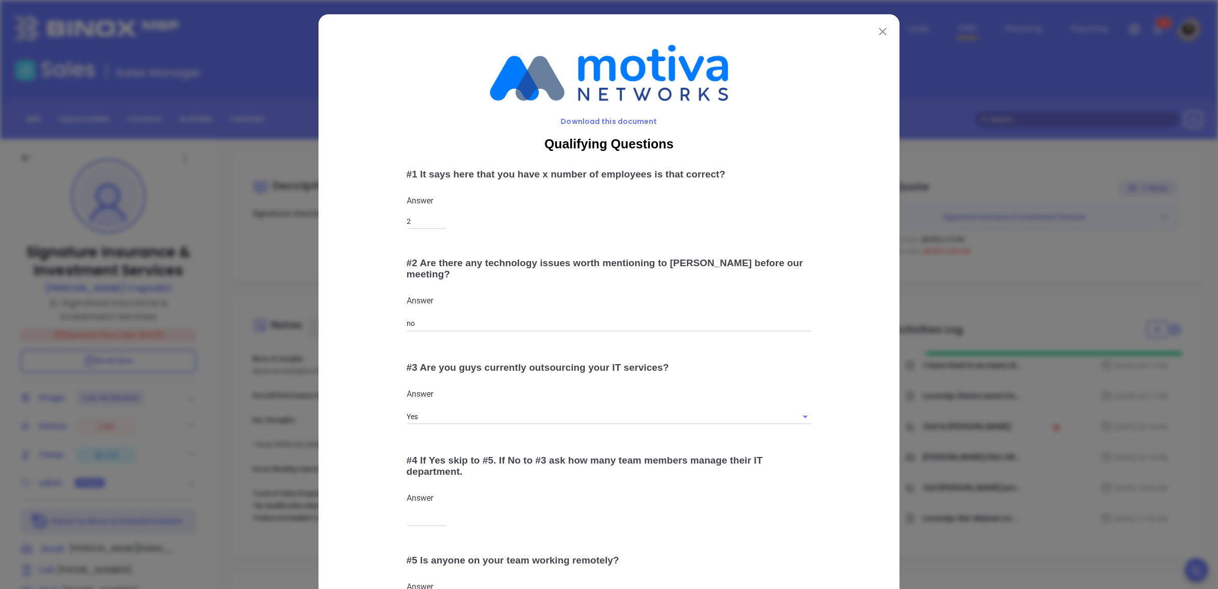
click at [882, 26] on button at bounding box center [882, 30] width 13 height 13
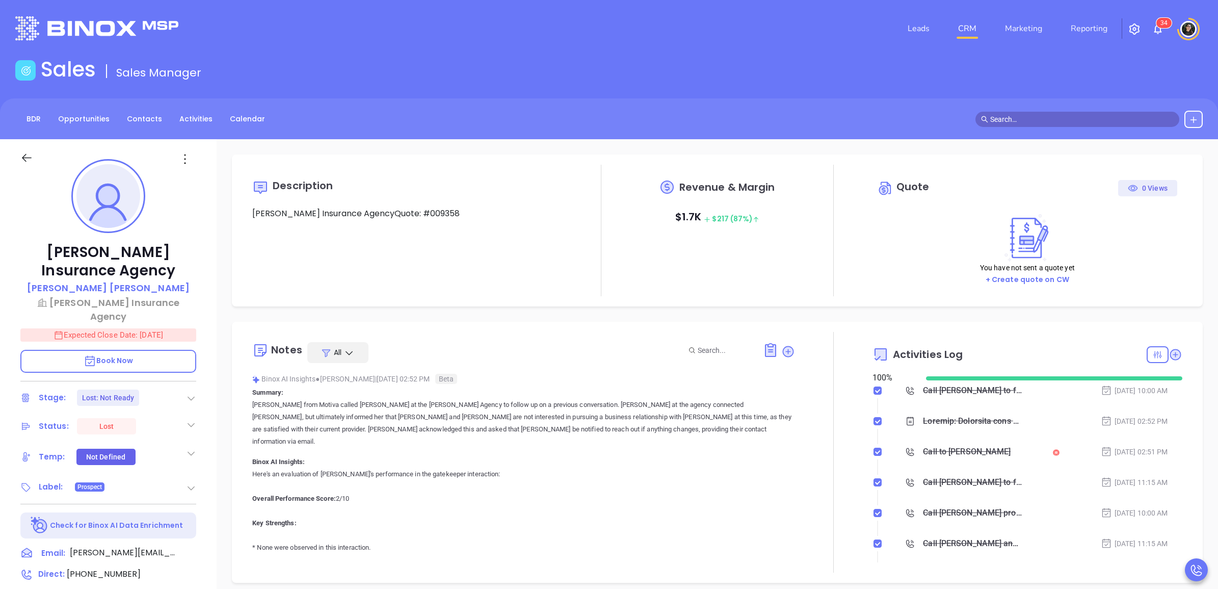
scroll to position [296, 0]
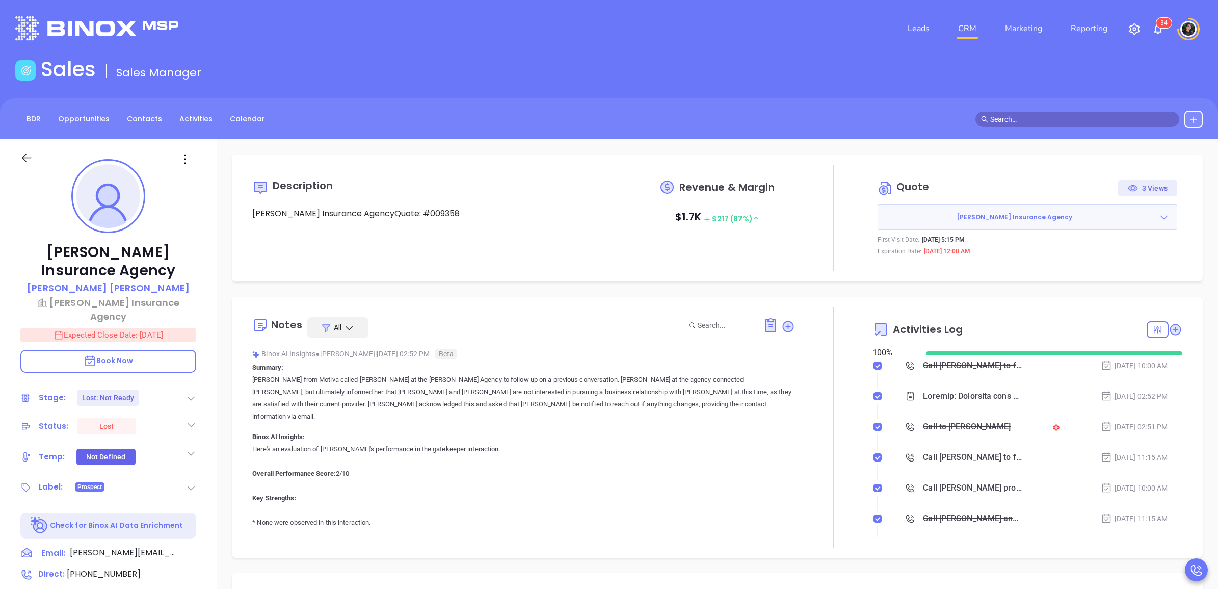
type input "[PERSON_NAME]"
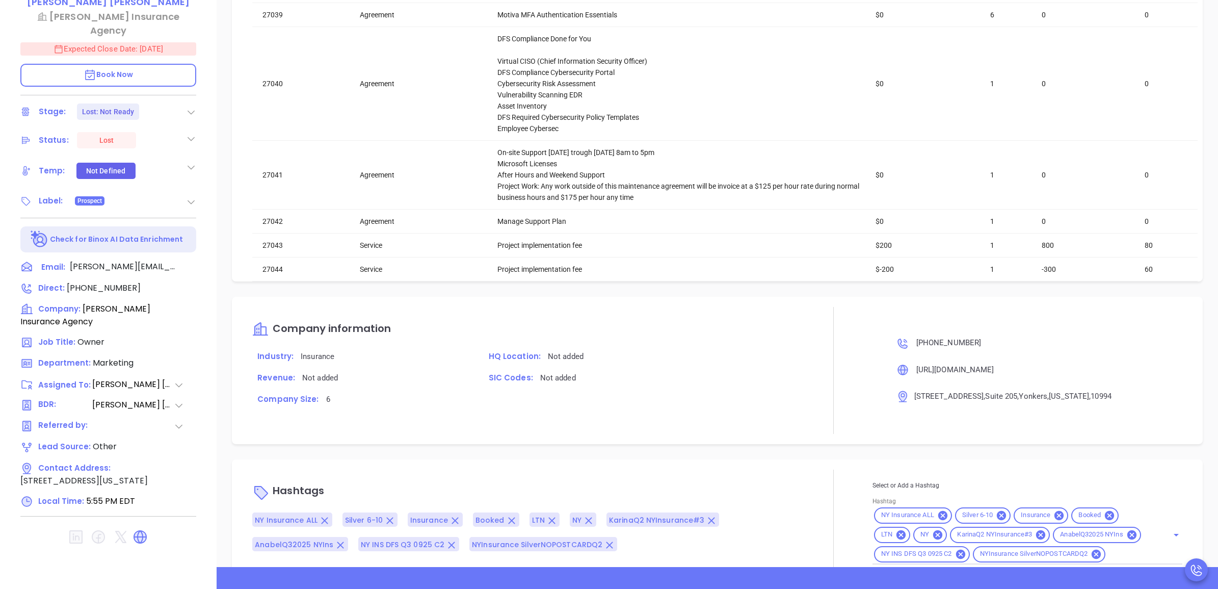
scroll to position [1371, 0]
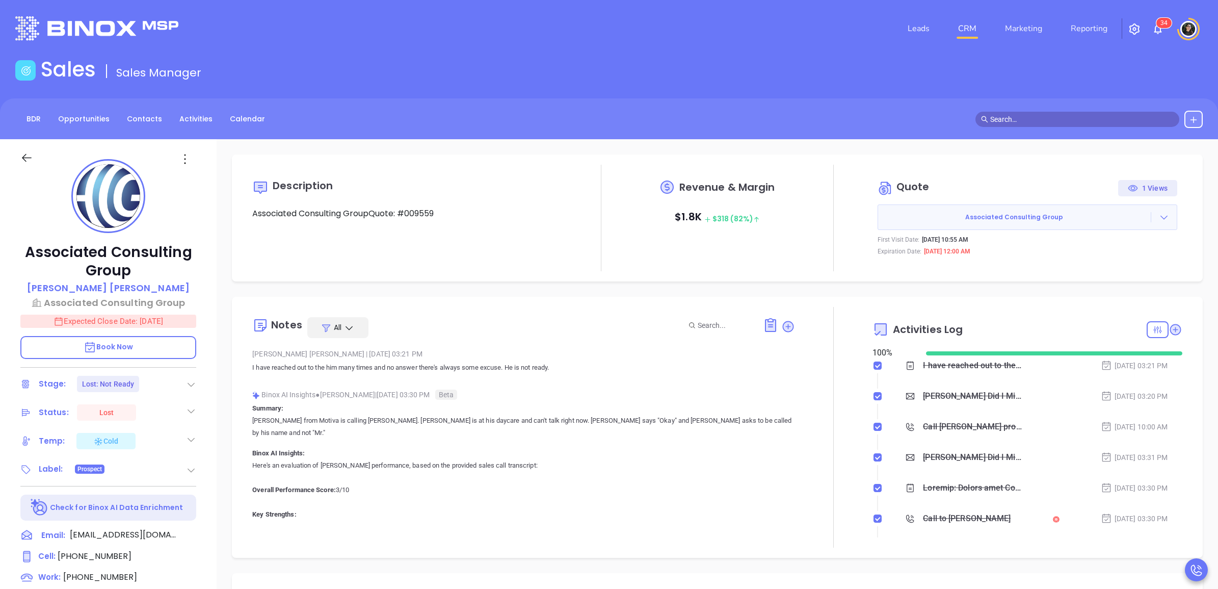
type input "[PERSON_NAME]"
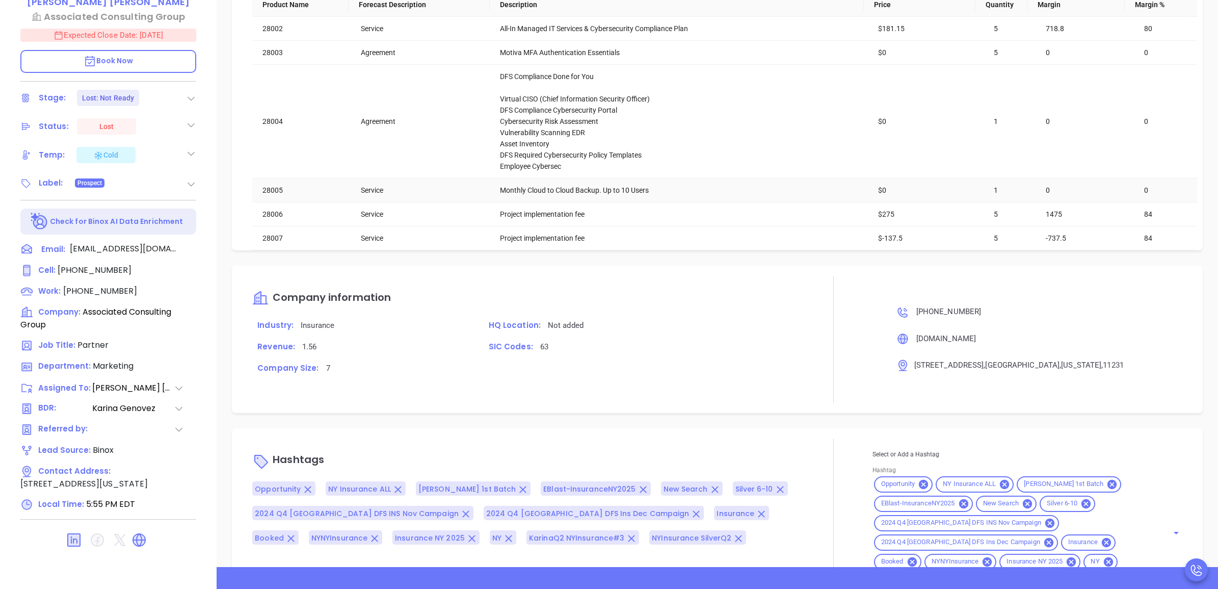
scroll to position [1341, 0]
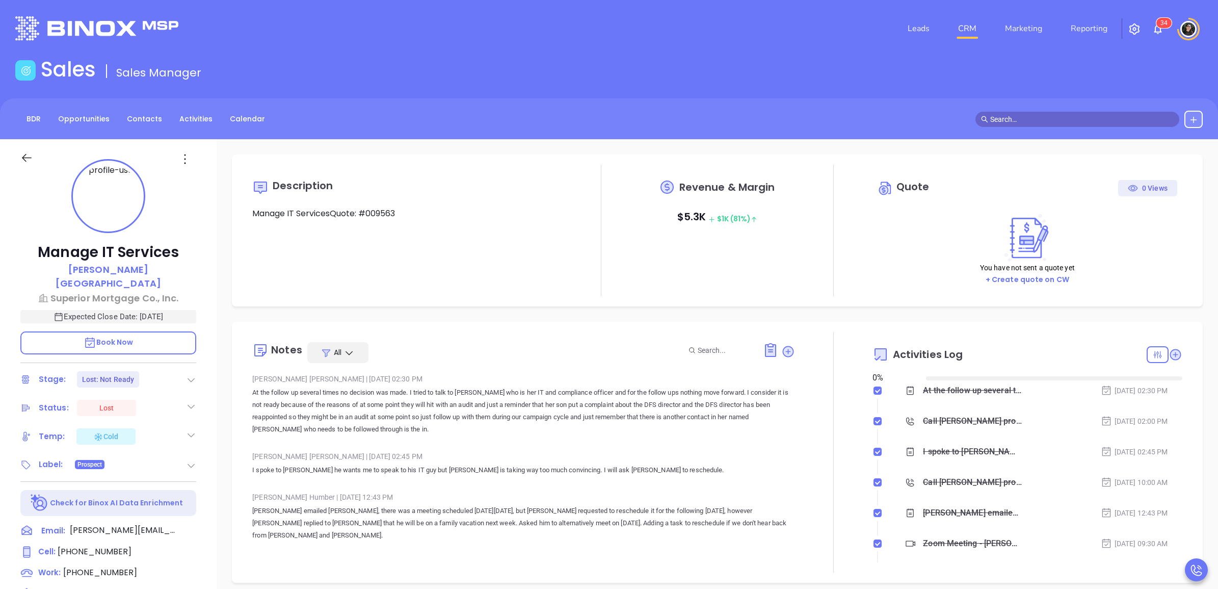
type input "[DATE]"
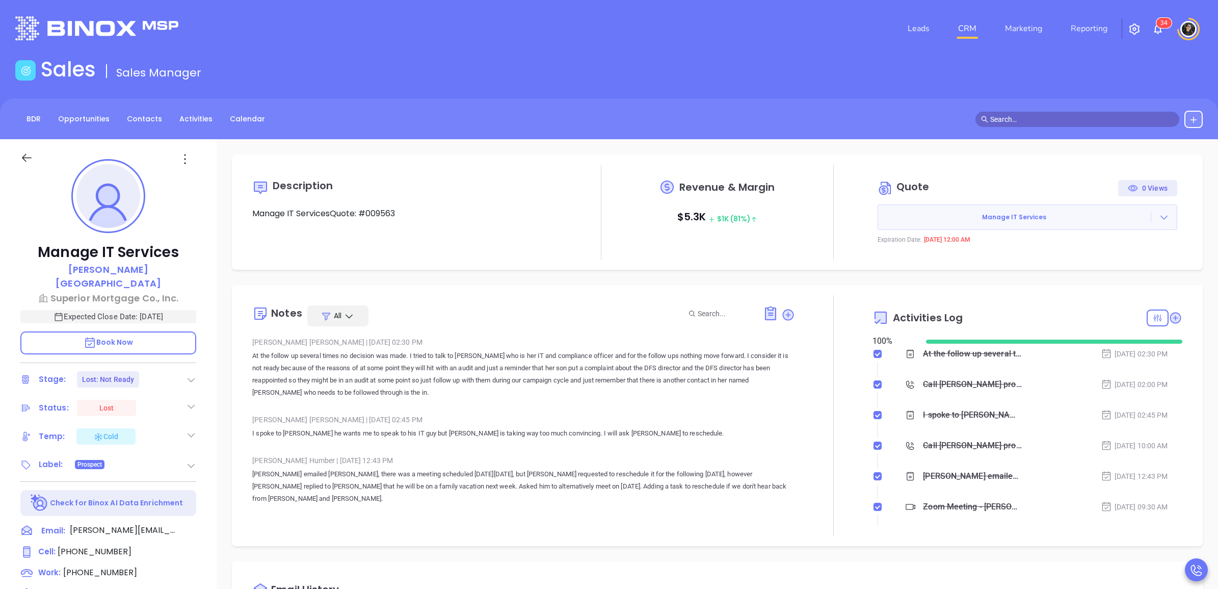
type input "[PERSON_NAME]"
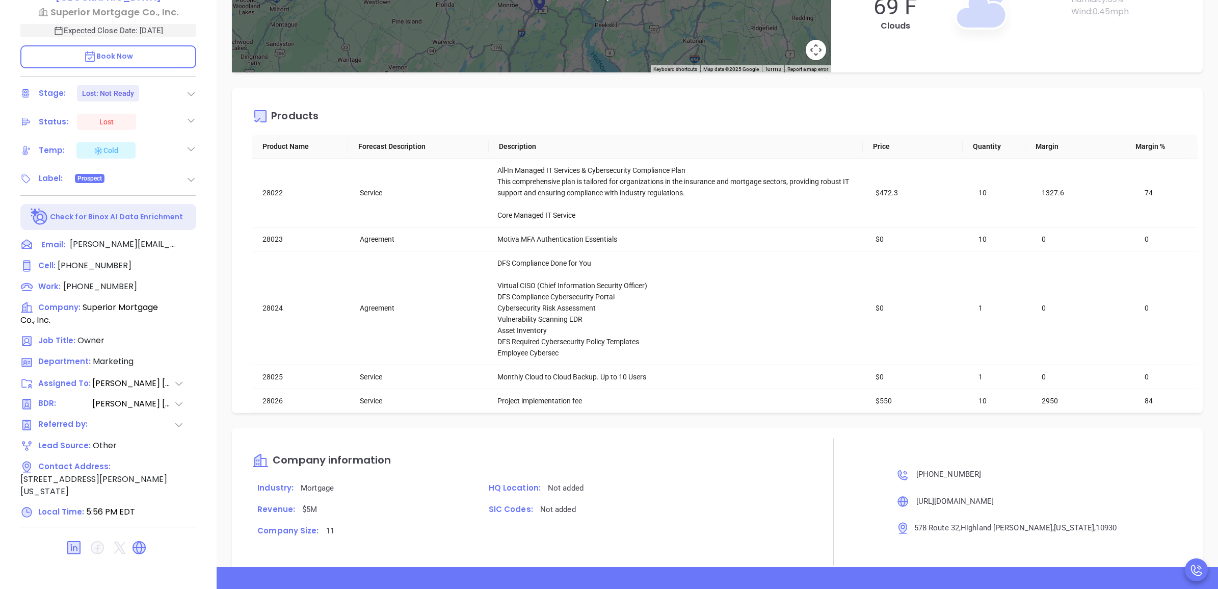
scroll to position [1338, 0]
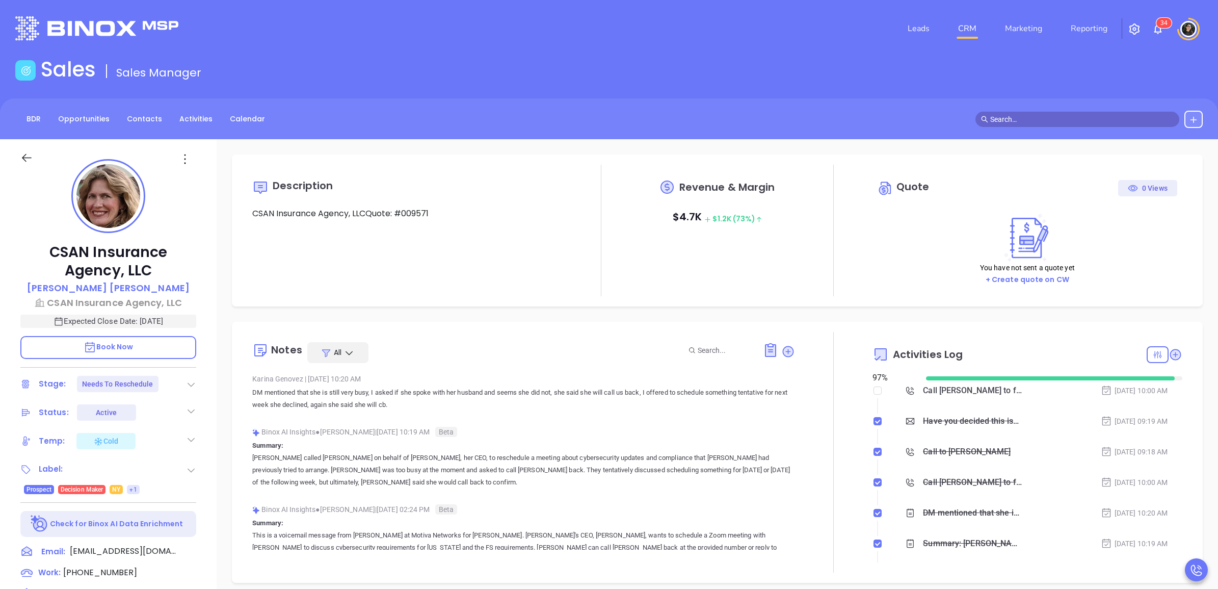
type input "[PERSON_NAME]"
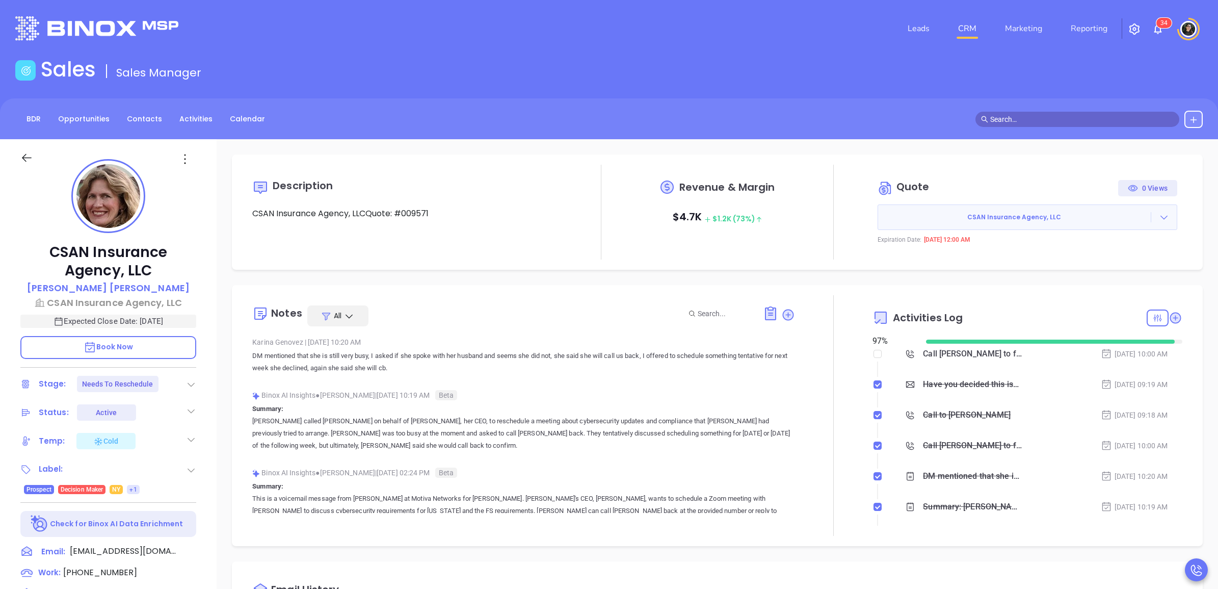
scroll to position [296, 0]
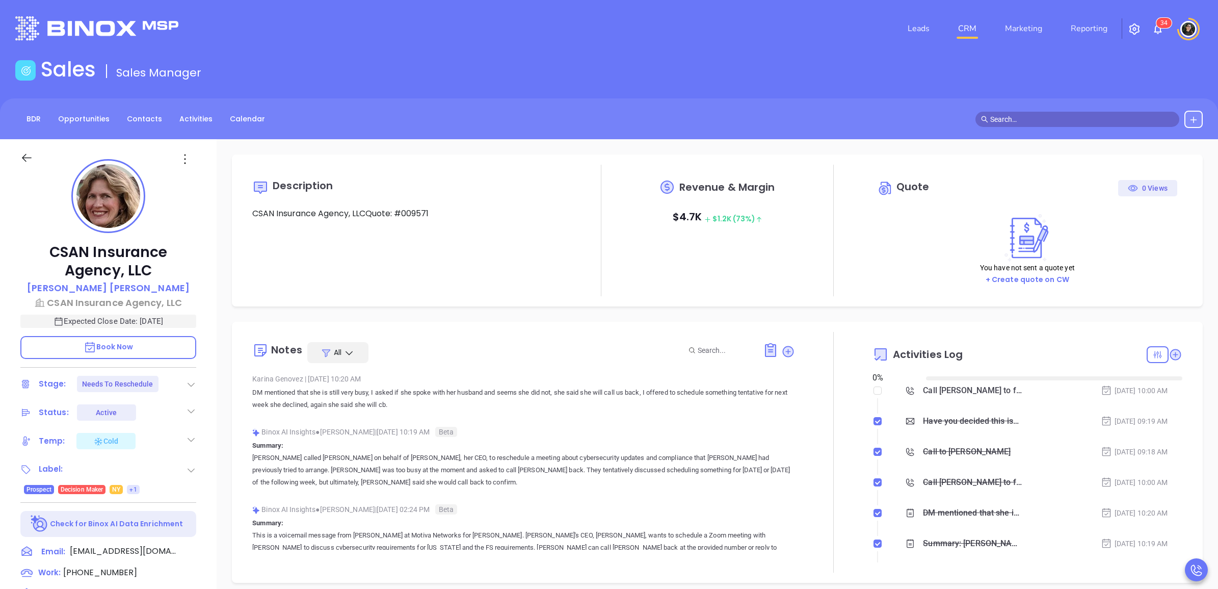
type input "[DATE]"
type input "[PERSON_NAME]"
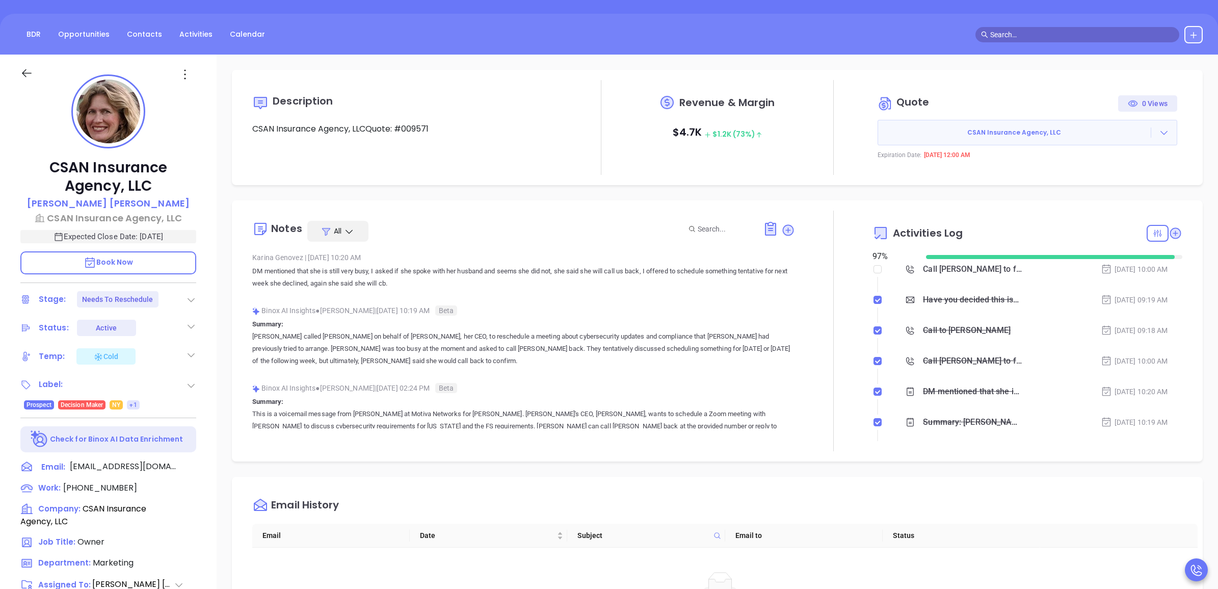
scroll to position [0, 0]
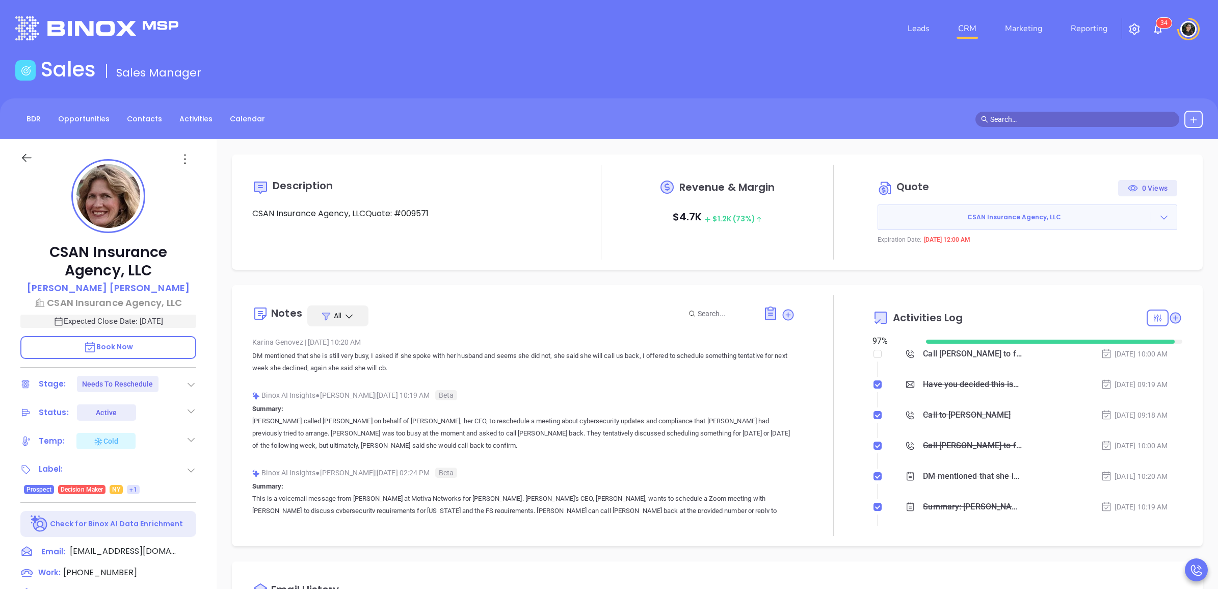
click at [1032, 112] on span at bounding box center [1077, 119] width 204 height 15
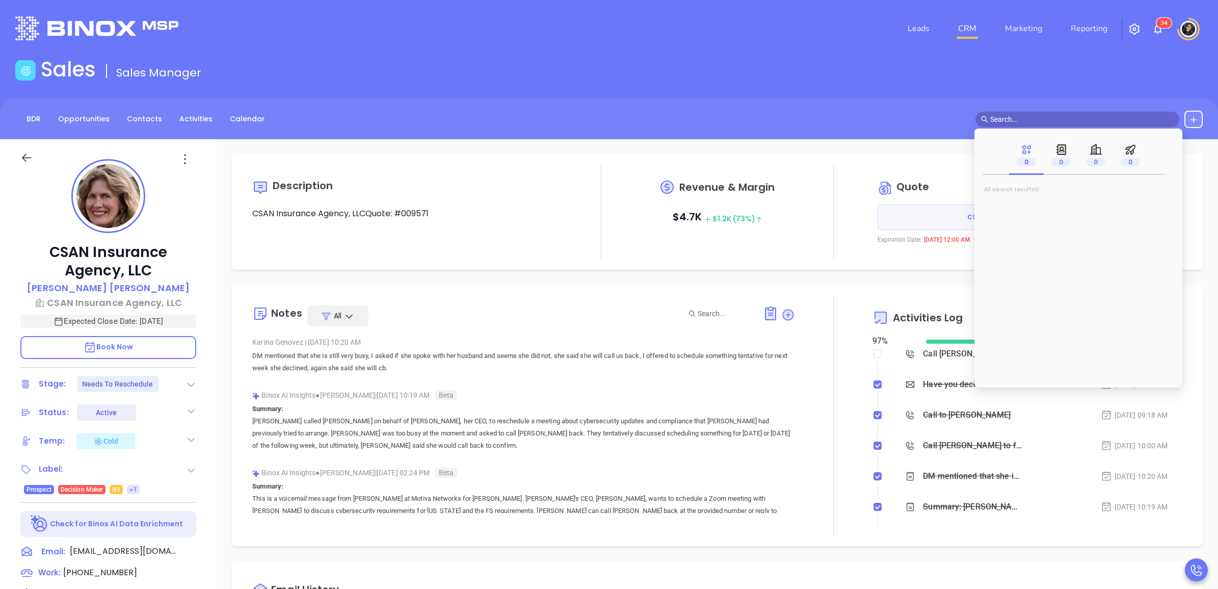
paste input "Pj Giannini"
type input "Pj Giannini"
click at [1002, 207] on mark "Pj Giannini" at bounding box center [1025, 206] width 65 height 13
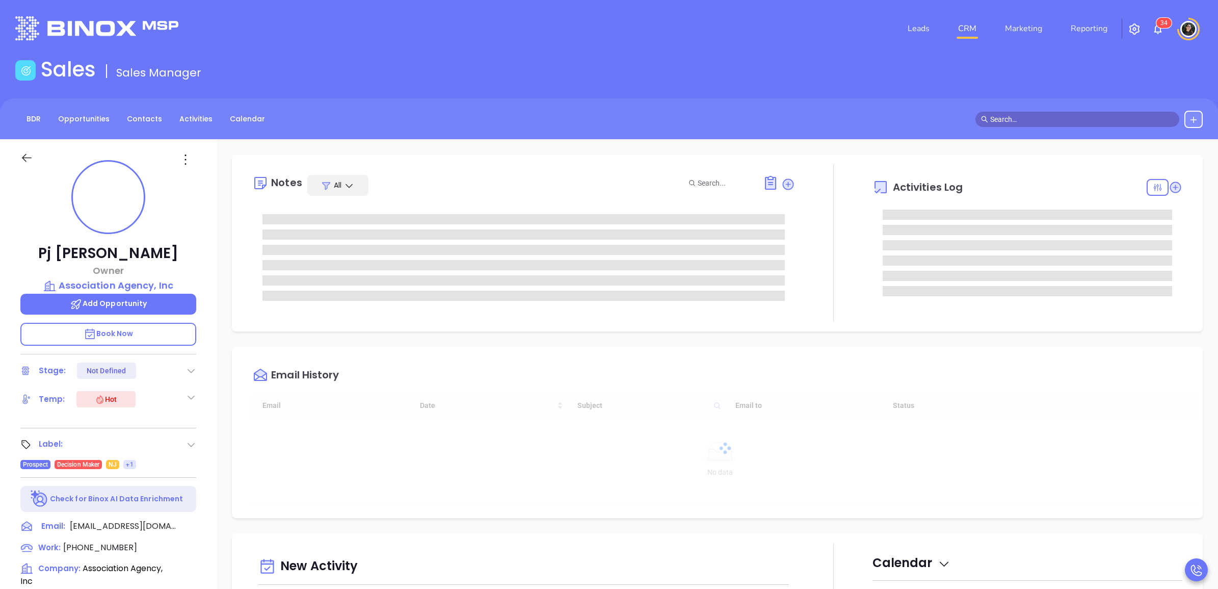
scroll to position [296, 0]
type input "[PERSON_NAME]"
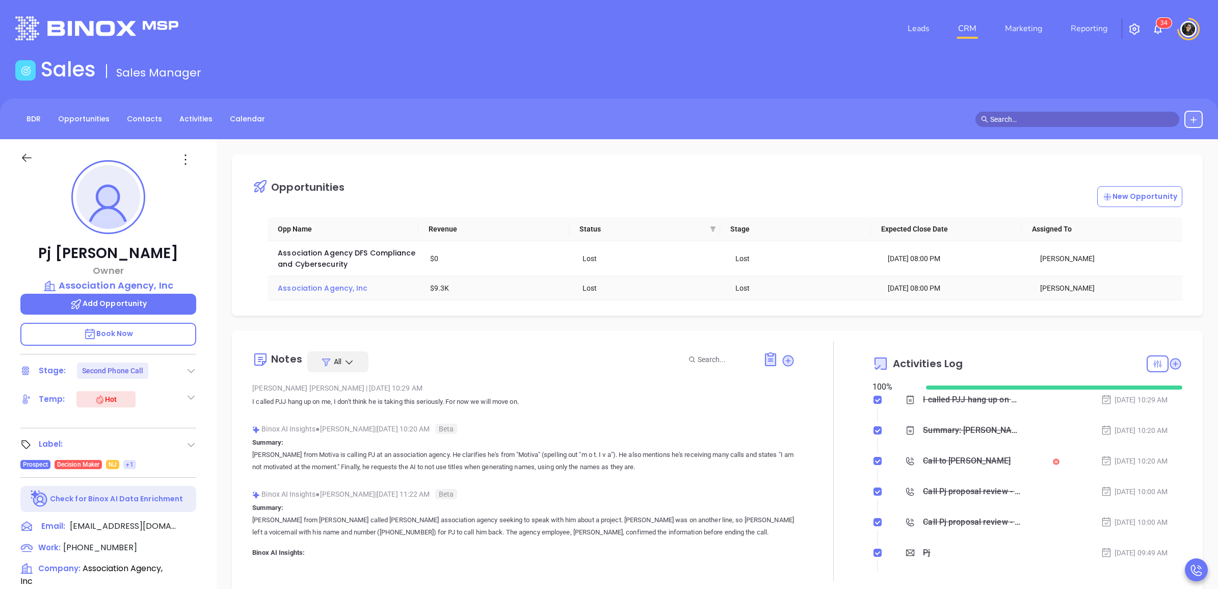
click at [315, 293] on span "Association Agency, Inc" at bounding box center [323, 288] width 90 height 10
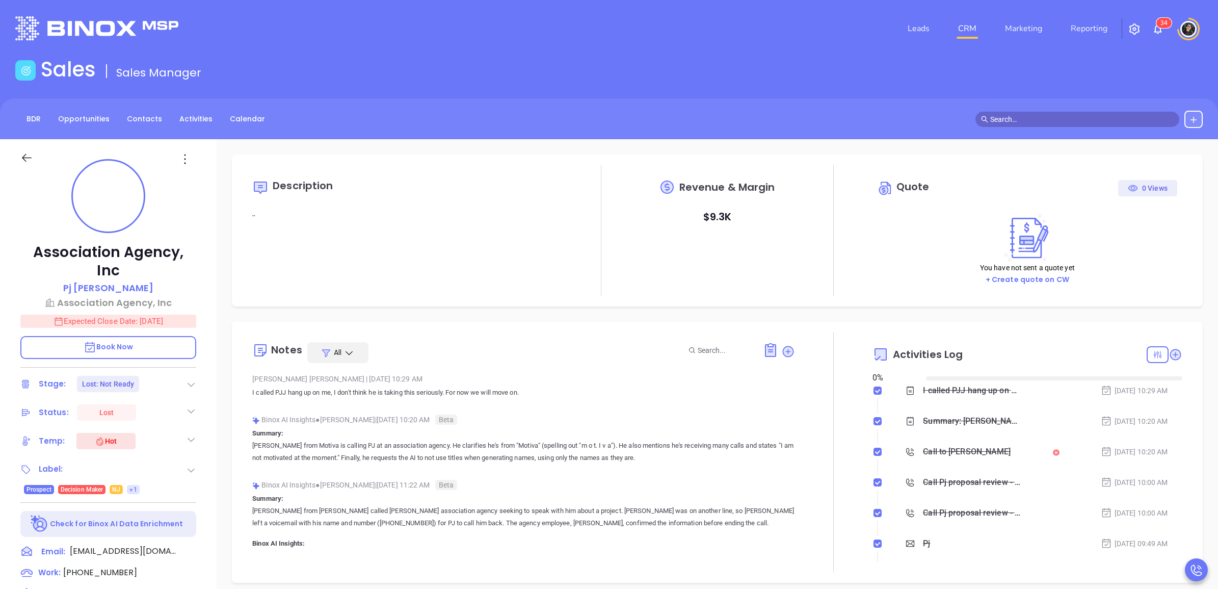
type input "[DATE]"
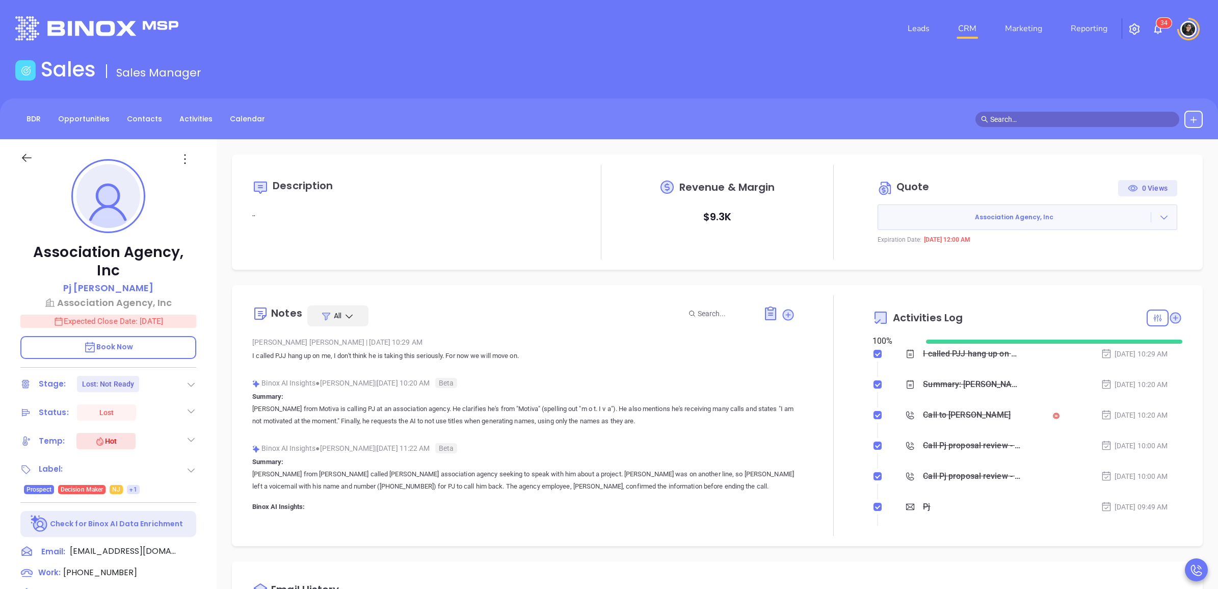
type input "[PERSON_NAME]"
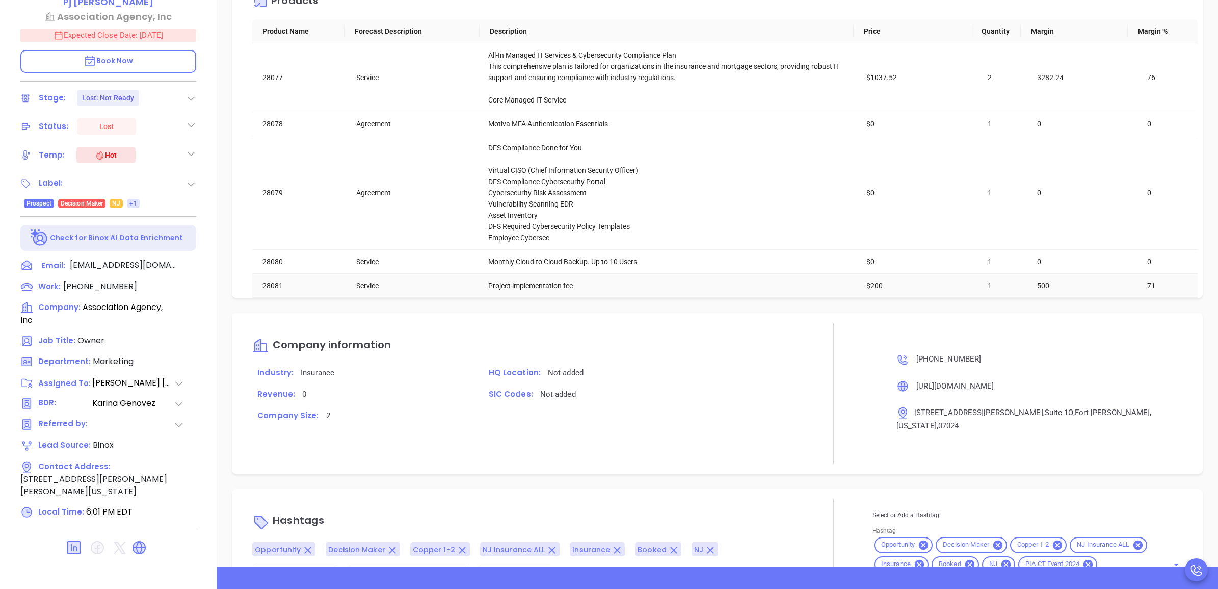
scroll to position [1311, 0]
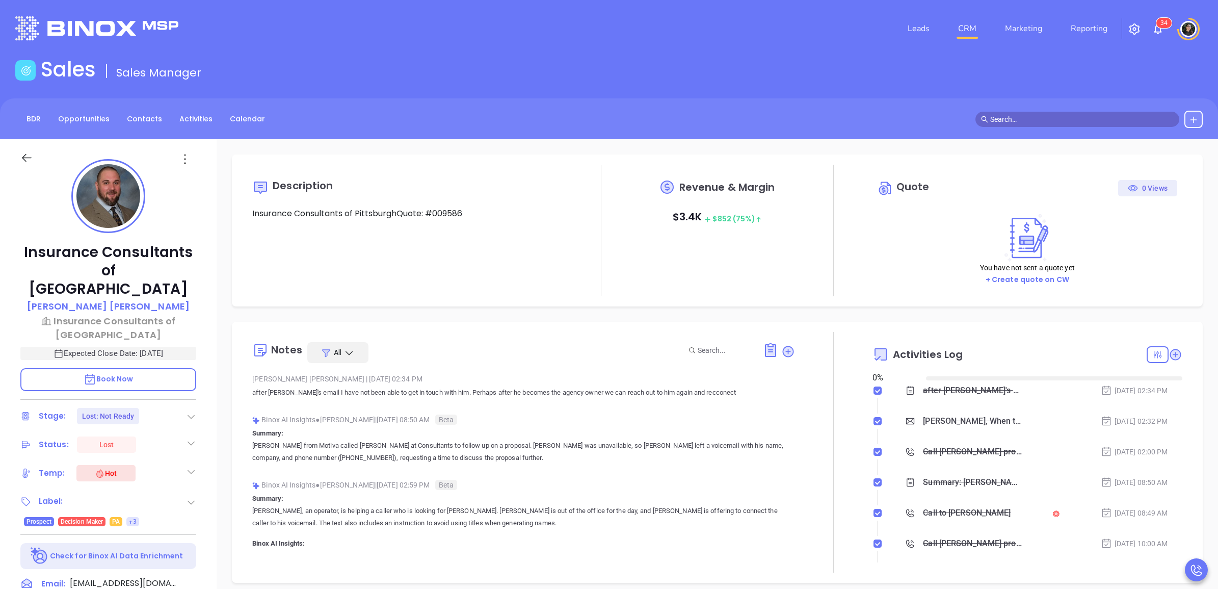
type input "[DATE]"
type input "[PERSON_NAME]"
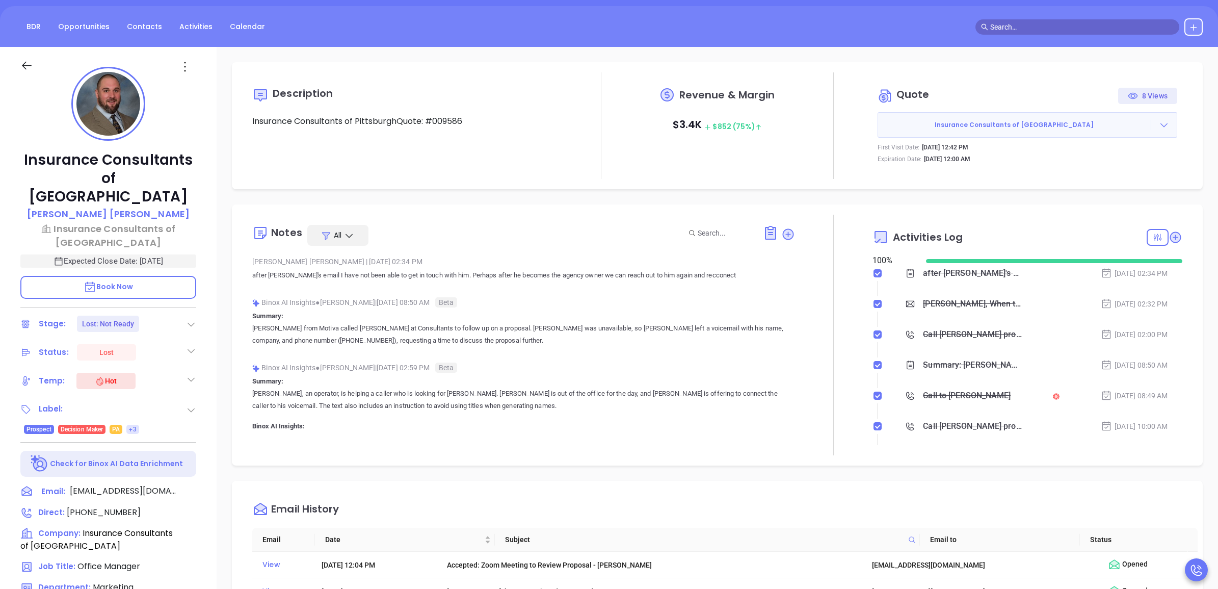
scroll to position [0, 0]
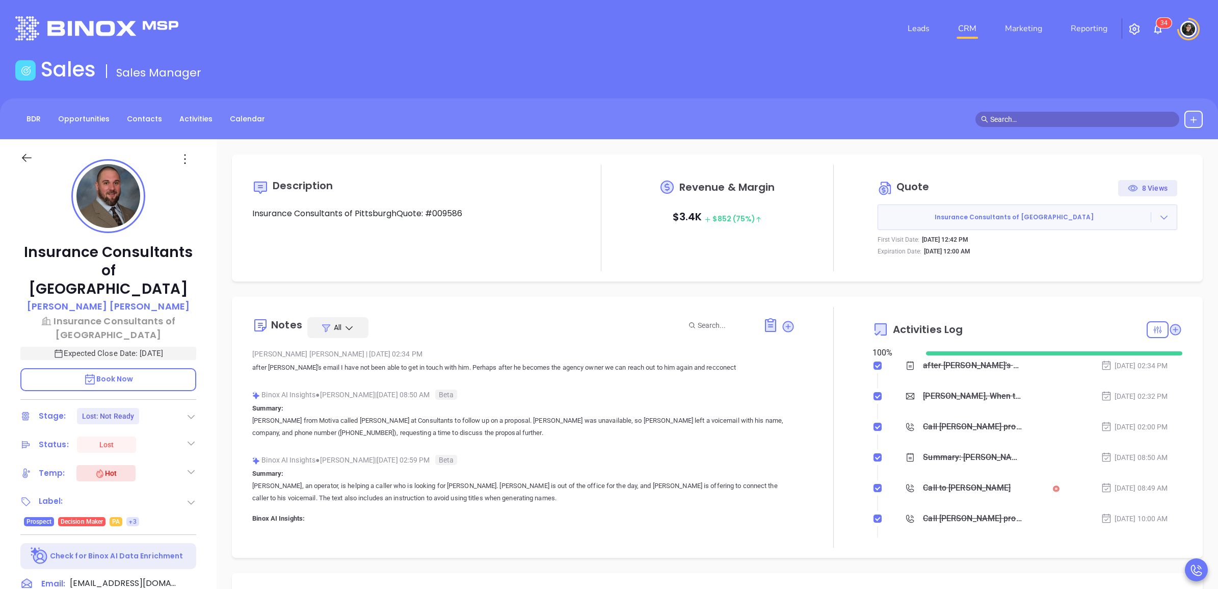
click at [972, 25] on link "CRM" at bounding box center [967, 28] width 26 height 20
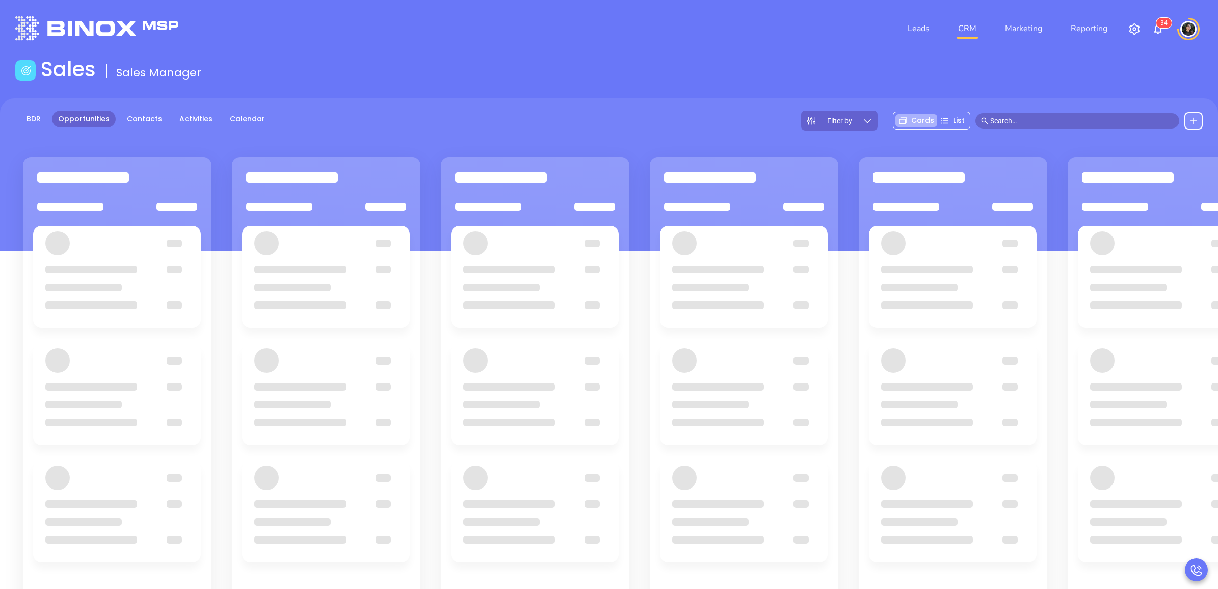
click at [681, 118] on div "BDR Opportunities Contacts Activities Calendar Filter by Cards List" at bounding box center [609, 121] width 1218 height 20
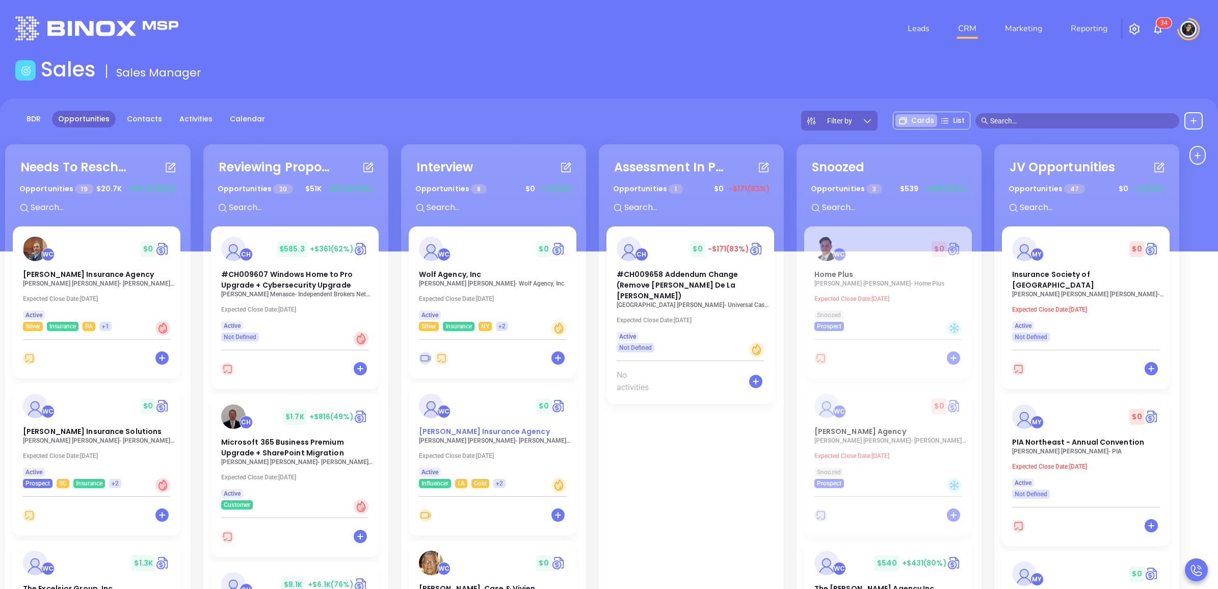
click at [499, 433] on span "[PERSON_NAME] Insurance Agency" at bounding box center [484, 431] width 131 height 10
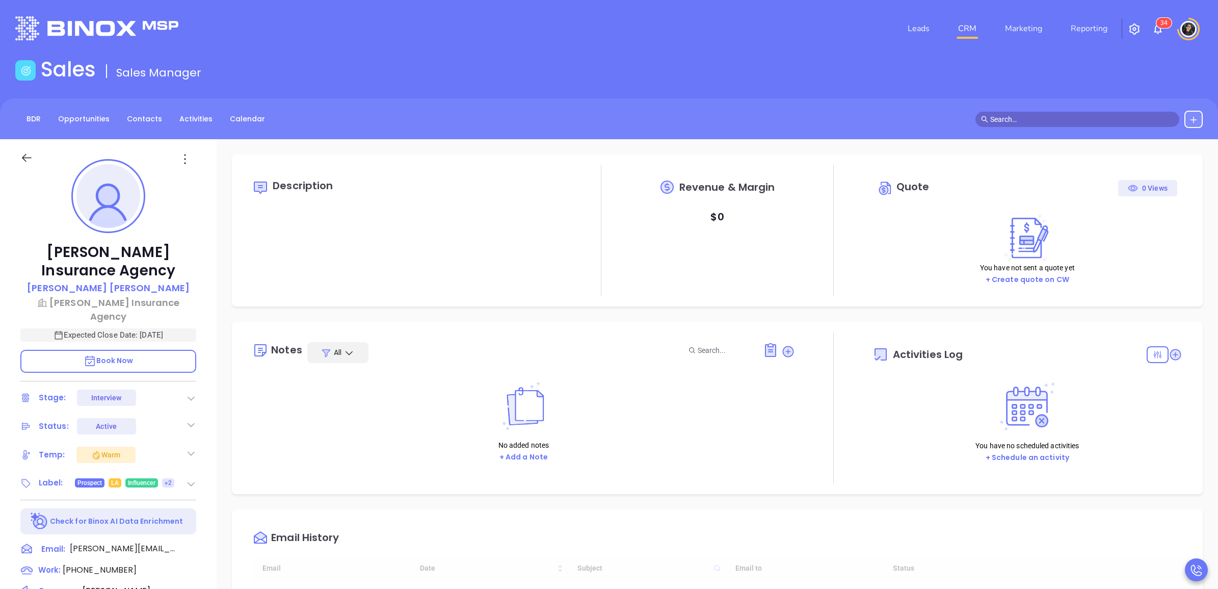
type input "[DATE]"
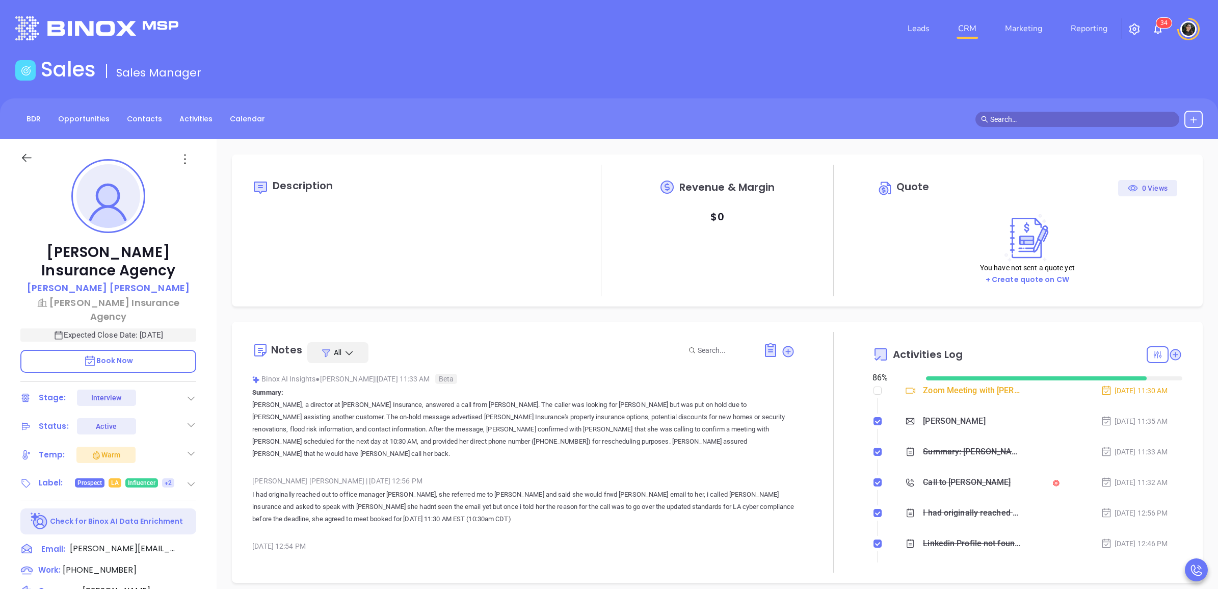
type input "[PERSON_NAME]"
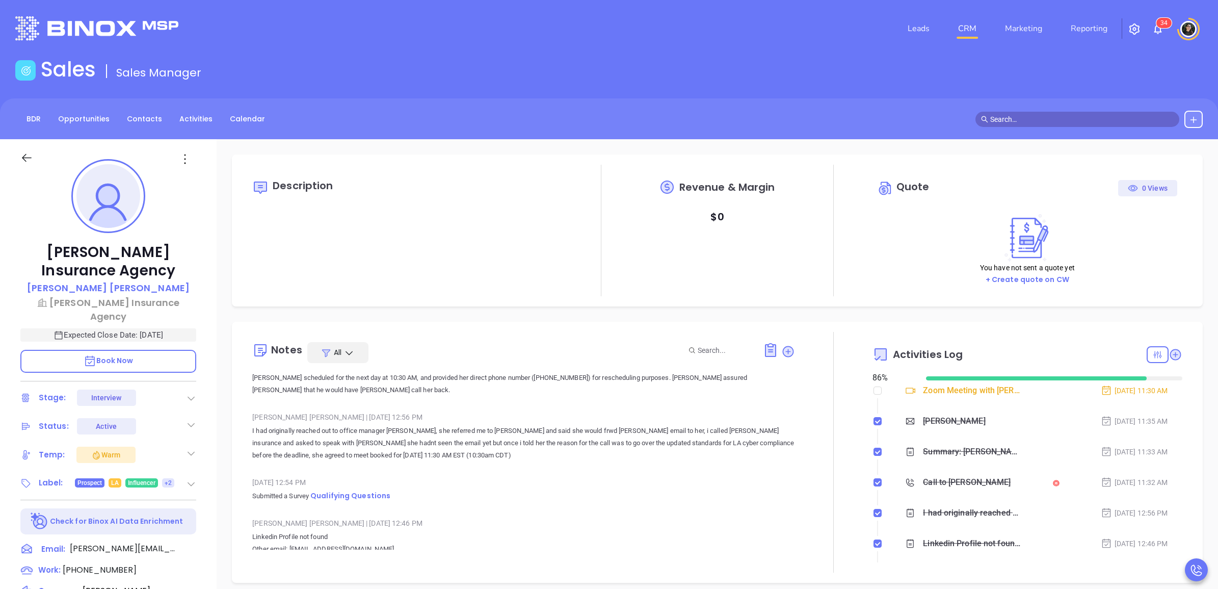
scroll to position [65, 0]
click at [354, 489] on span "Qualifying Questions" at bounding box center [350, 494] width 80 height 10
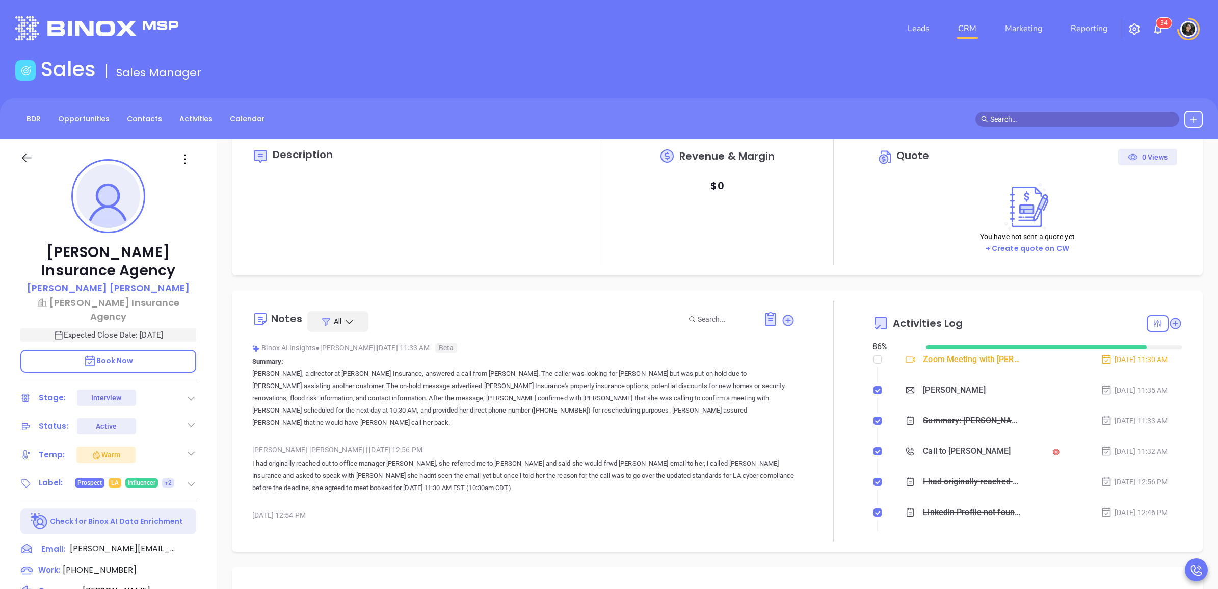
scroll to position [0, 0]
